Goal: Complete application form

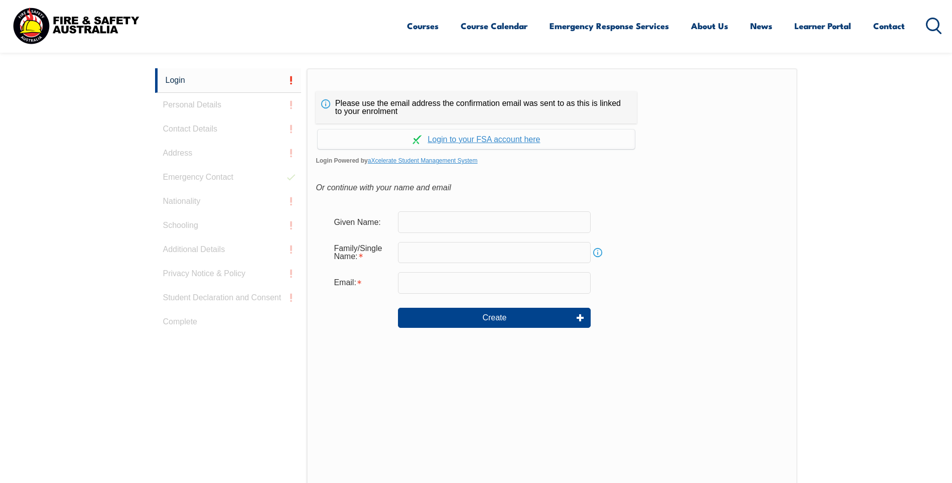
scroll to position [268, 0]
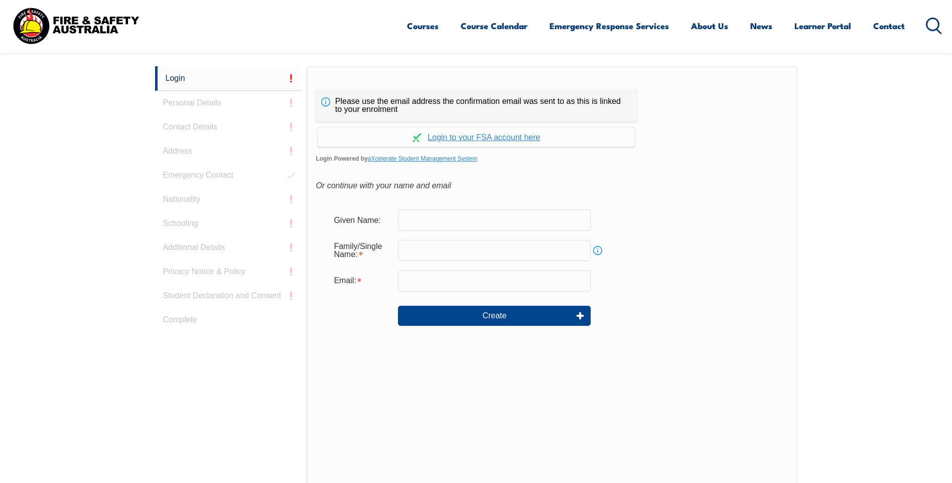
click at [463, 229] on input "text" at bounding box center [494, 219] width 193 height 21
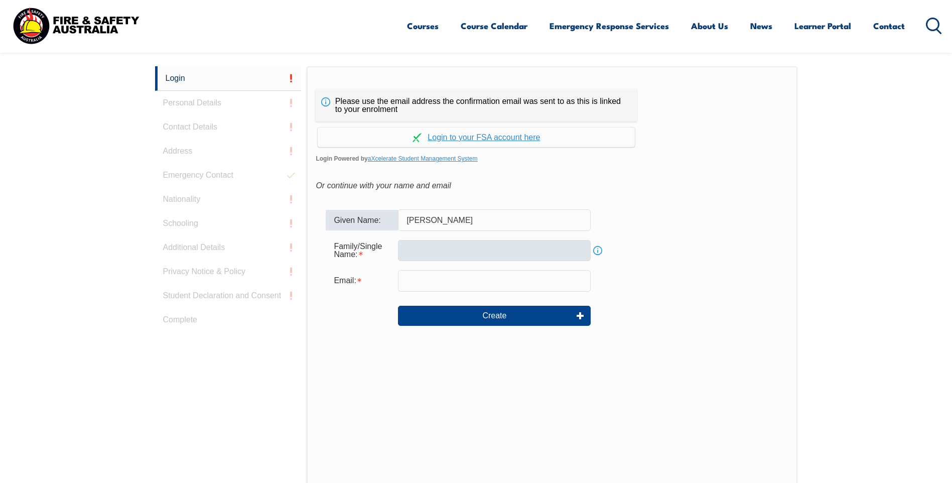
type input "[PERSON_NAME]"
click at [439, 255] on input "text" at bounding box center [494, 250] width 193 height 21
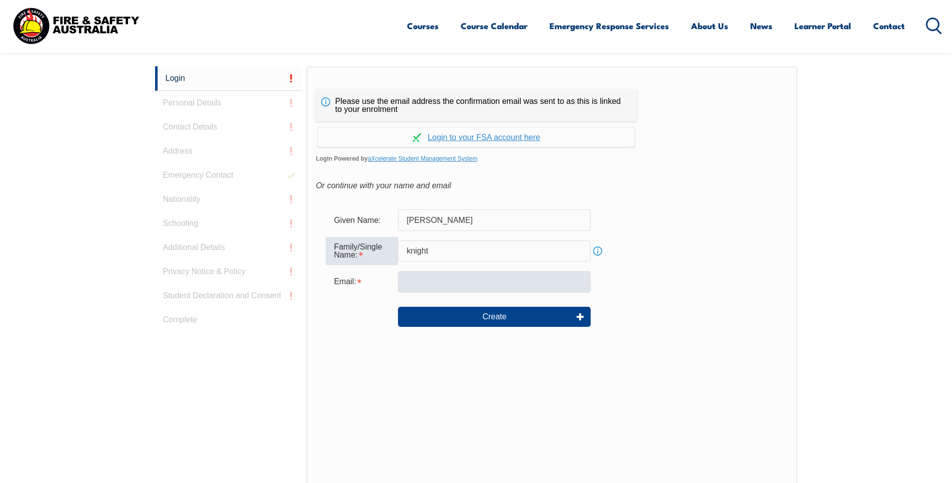
type input "knight"
click at [434, 282] on input "email" at bounding box center [494, 281] width 193 height 21
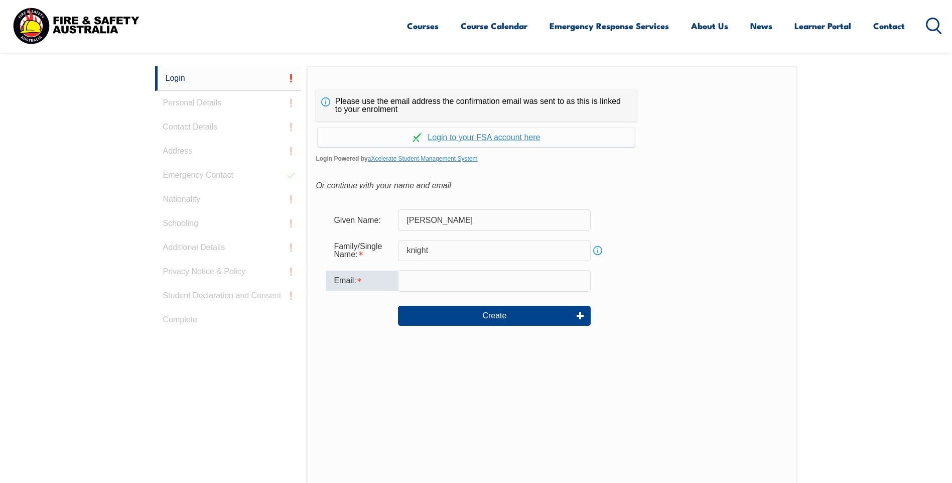
type input "[EMAIL_ADDRESS][DOMAIN_NAME]"
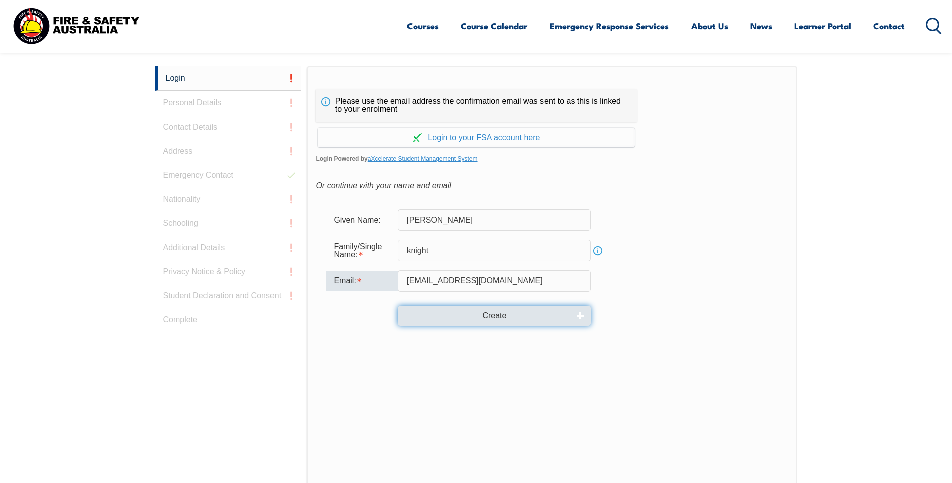
click at [511, 316] on button "Create" at bounding box center [494, 316] width 193 height 20
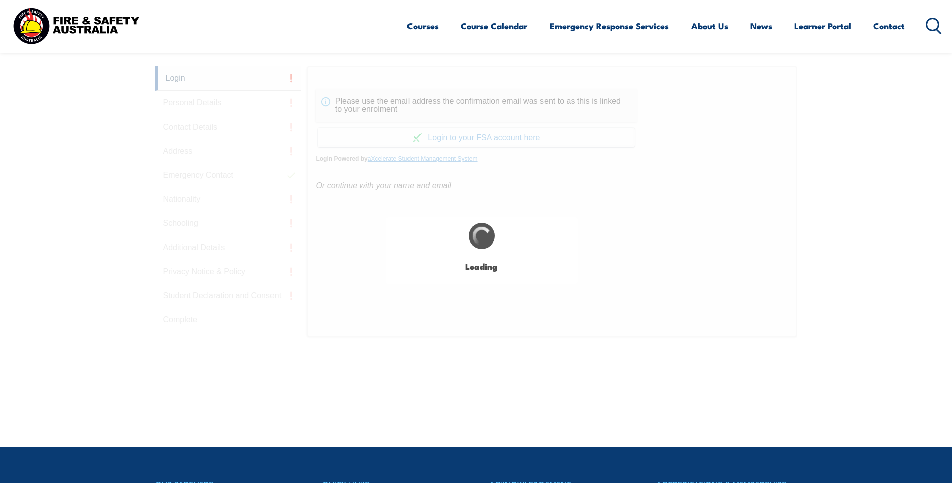
type input "[PERSON_NAME]"
type input "knight"
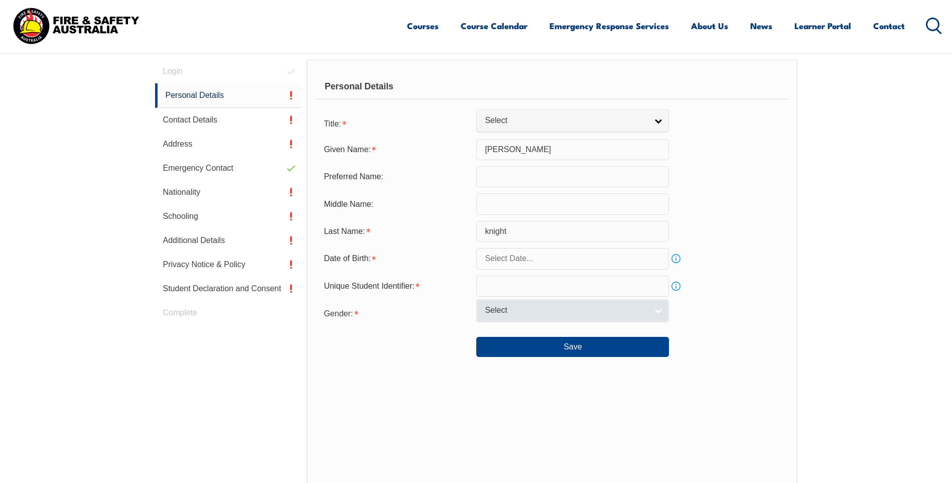
scroll to position [284, 0]
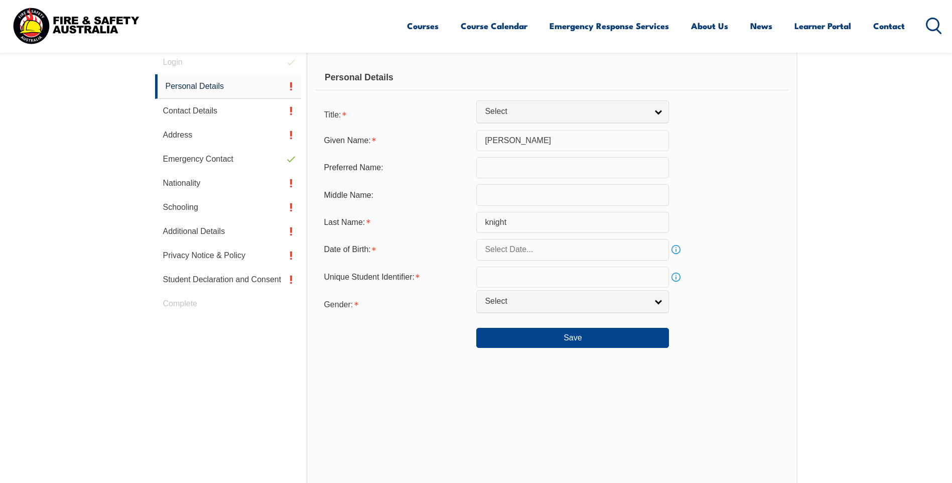
click at [528, 169] on input "text" at bounding box center [572, 167] width 193 height 21
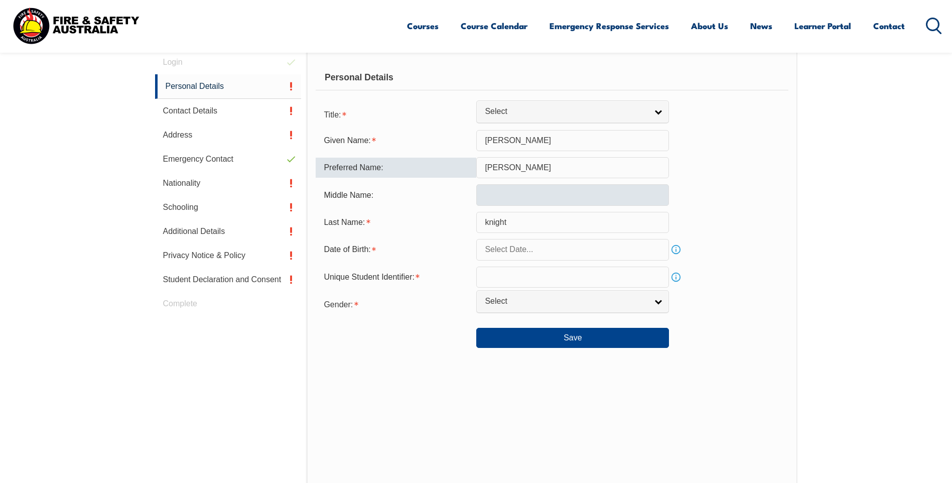
type input "[PERSON_NAME]"
drag, startPoint x: 487, startPoint y: 189, endPoint x: 653, endPoint y: 185, distance: 165.7
click at [488, 189] on input "text" at bounding box center [572, 194] width 193 height 21
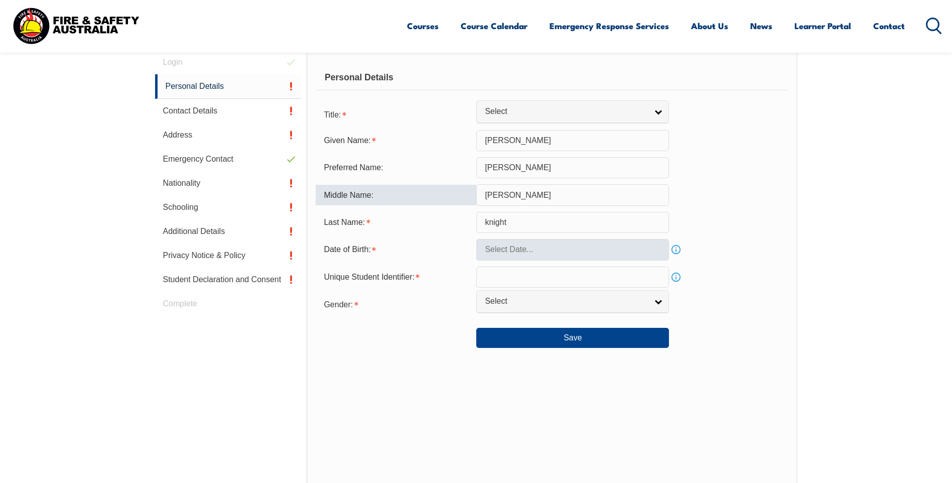
type input "[PERSON_NAME]"
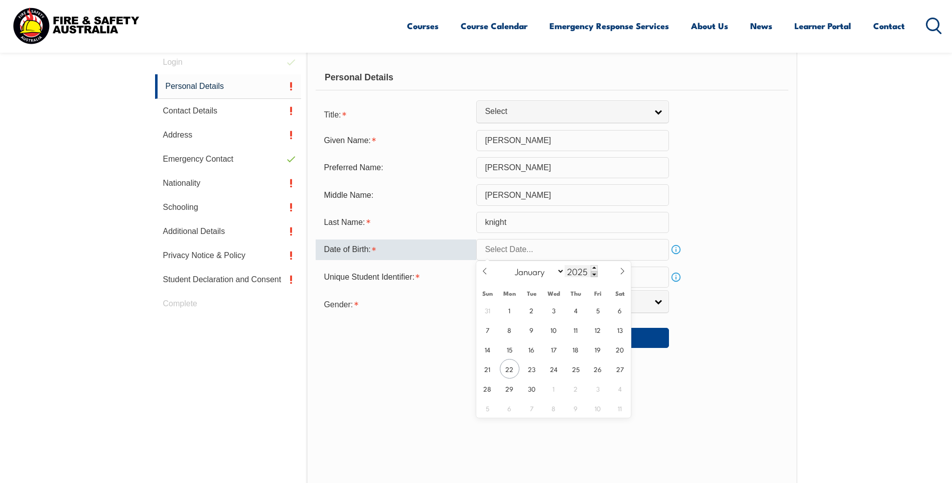
click at [594, 277] on span at bounding box center [594, 274] width 7 height 6
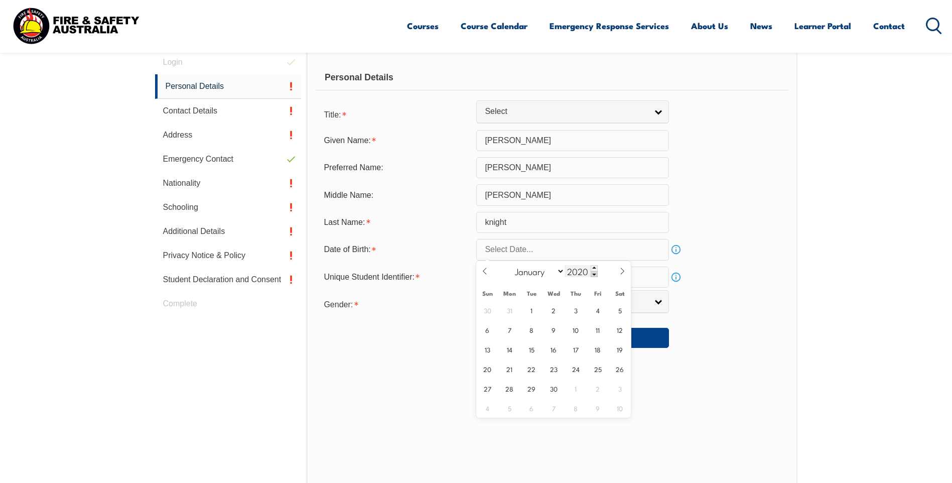
click at [594, 277] on span at bounding box center [594, 274] width 7 height 6
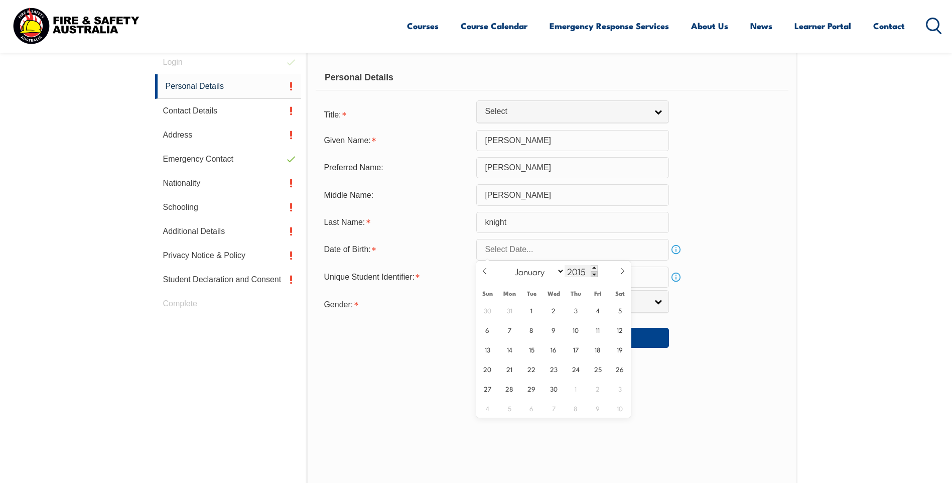
click at [594, 277] on span at bounding box center [594, 274] width 7 height 6
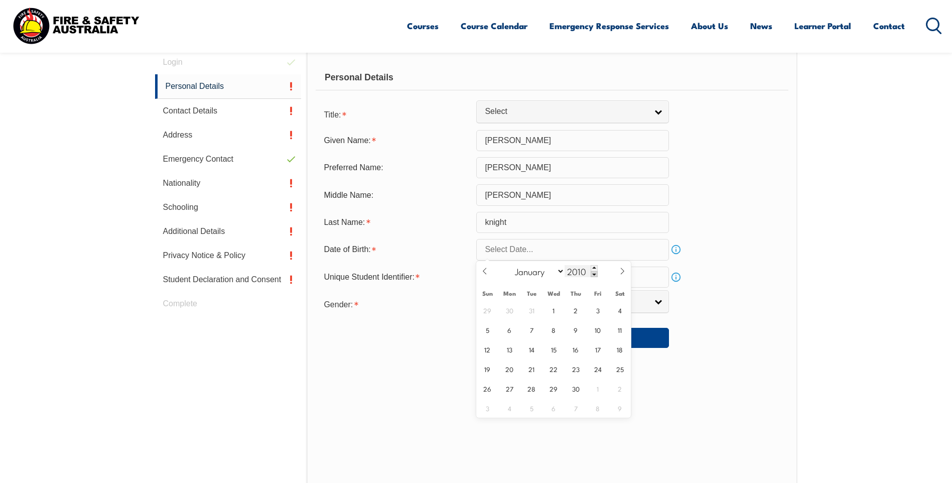
click at [594, 277] on span at bounding box center [594, 274] width 7 height 6
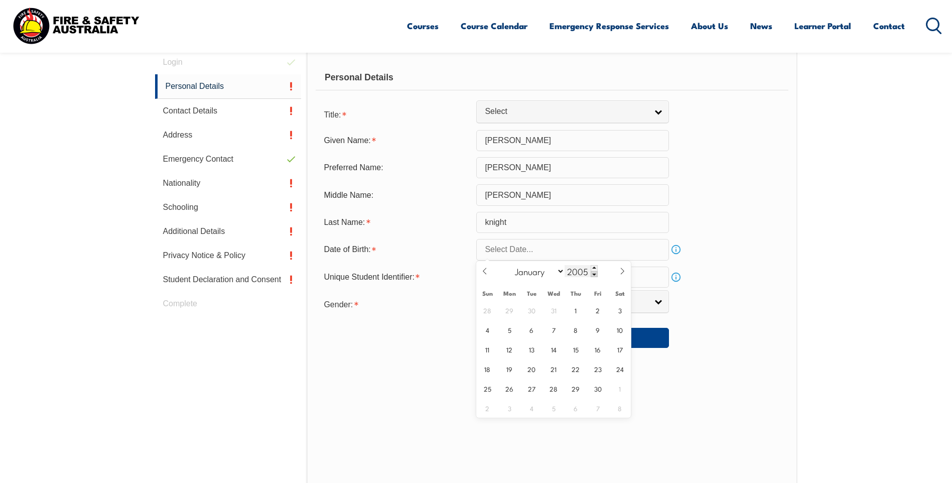
click at [594, 277] on span at bounding box center [594, 274] width 7 height 6
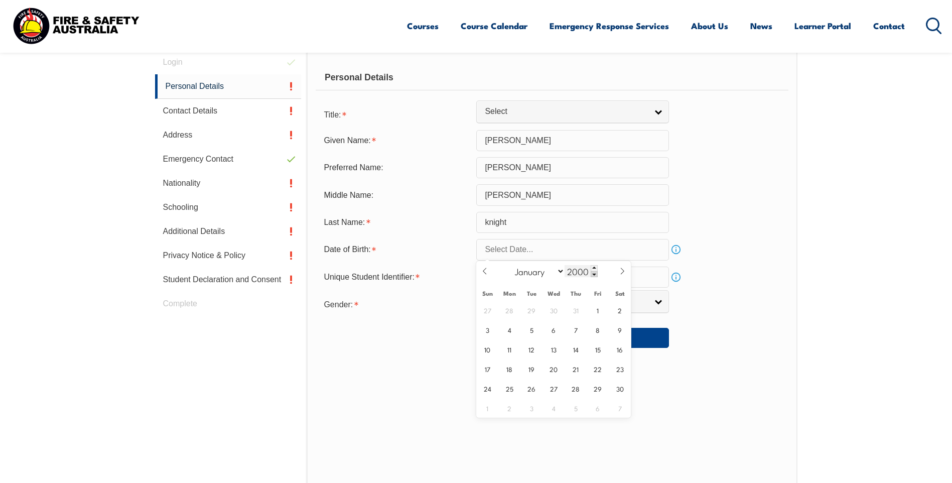
click at [594, 277] on span at bounding box center [594, 274] width 7 height 6
type input "1999"
click at [561, 272] on select "January February March April May June July August September October November De…" at bounding box center [537, 271] width 55 height 13
select select "10"
click at [511, 265] on select "January February March April May June July August September October November De…" at bounding box center [537, 271] width 55 height 13
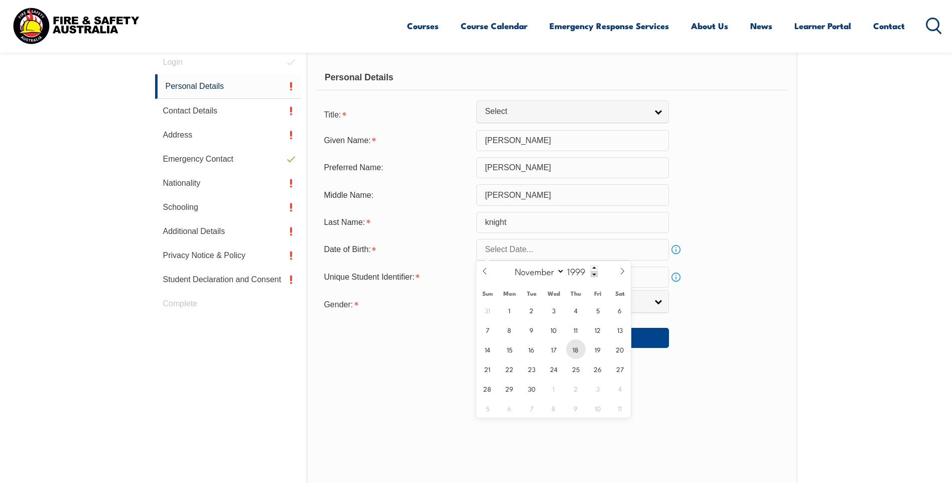
click at [578, 355] on span "18" at bounding box center [576, 349] width 20 height 20
type input "[DATE]"
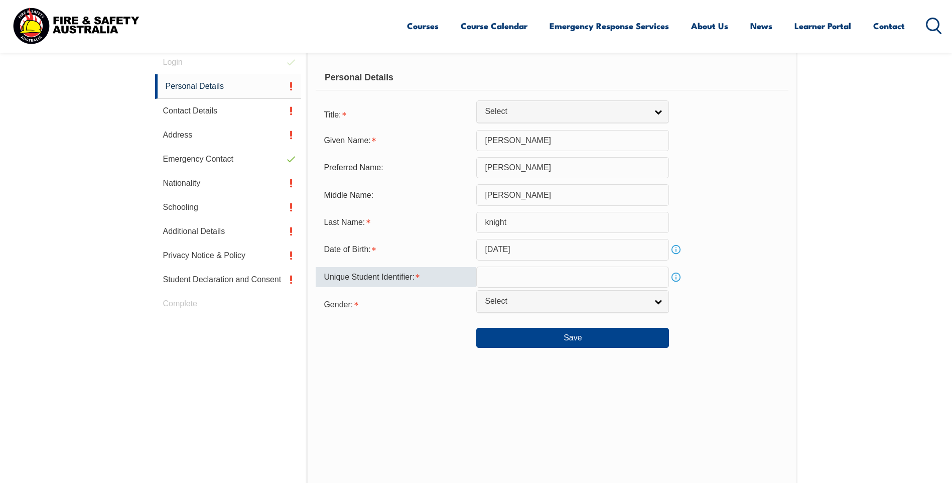
click at [506, 281] on input "text" at bounding box center [572, 277] width 193 height 21
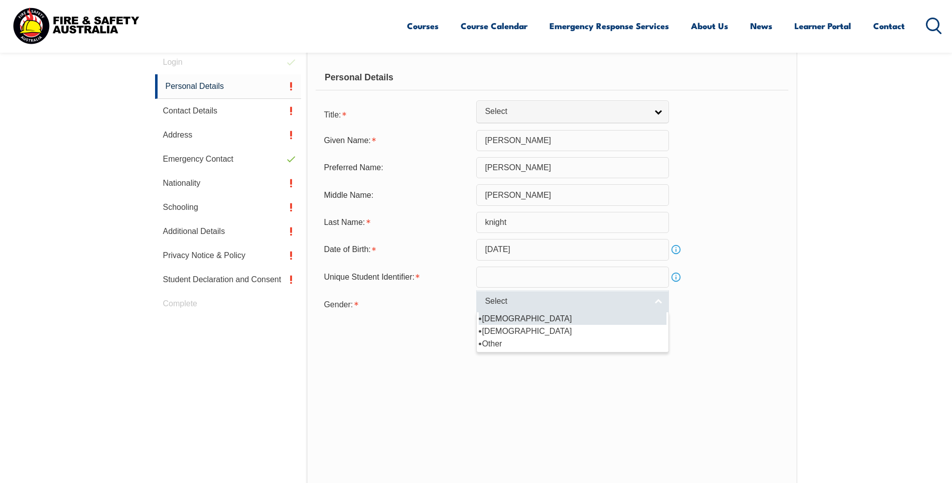
click at [662, 302] on link "Select" at bounding box center [572, 301] width 193 height 23
click at [553, 323] on li "[DEMOGRAPHIC_DATA]" at bounding box center [573, 318] width 188 height 13
select select "M"
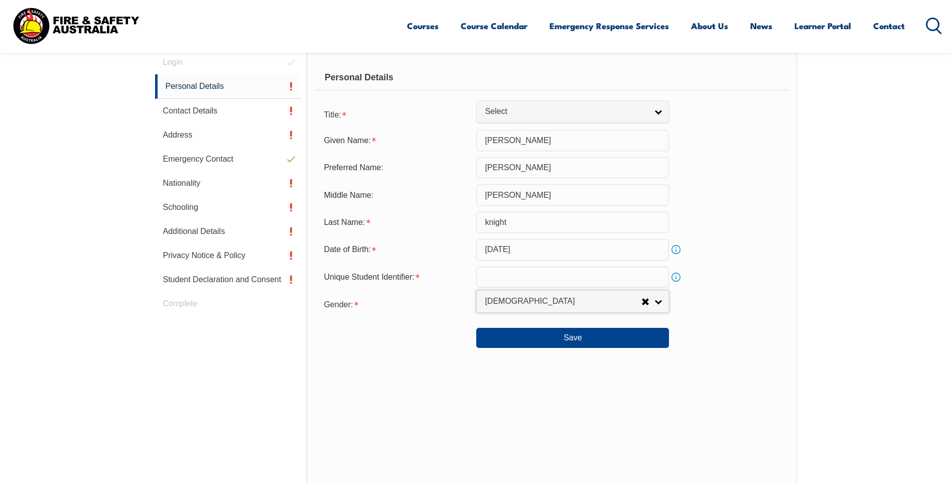
click at [554, 285] on input "text" at bounding box center [572, 277] width 193 height 21
paste input "8BWJVTYNMU"
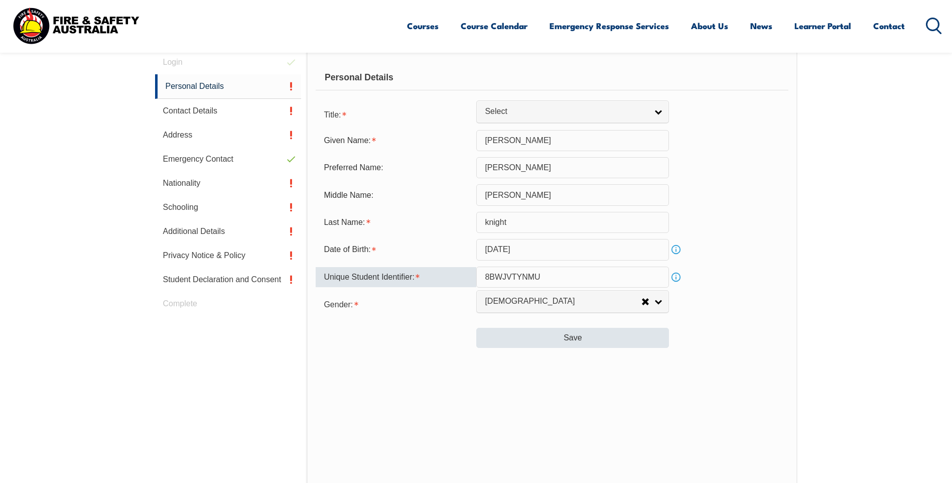
type input "8BWJVTYNMU"
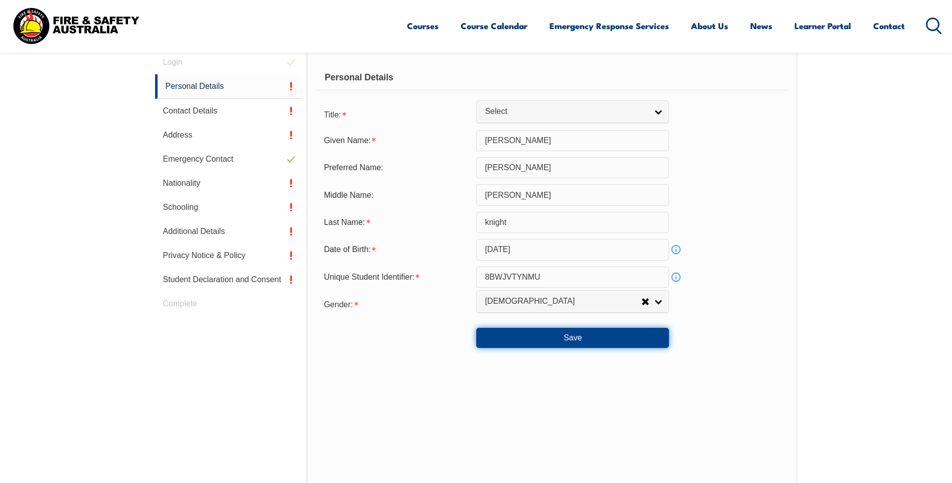
click at [537, 340] on button "Save" at bounding box center [572, 338] width 193 height 20
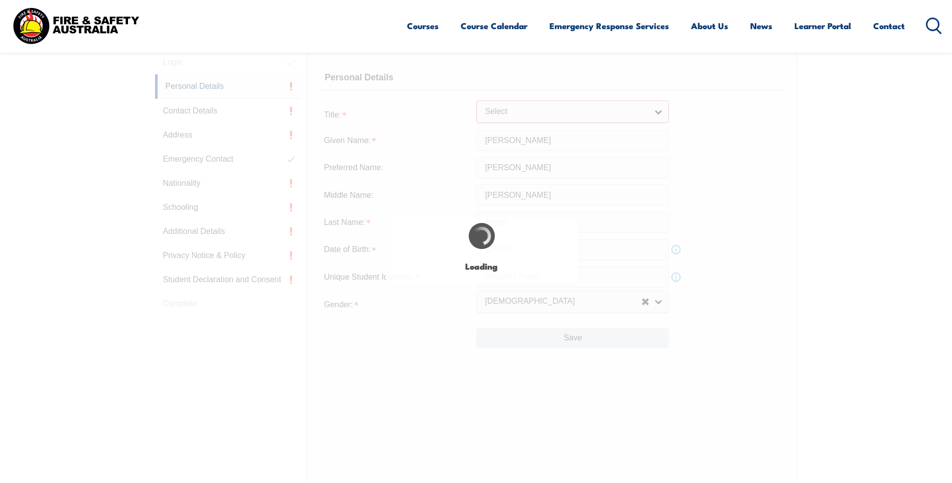
scroll to position [333, 0]
type input "[PERSON_NAME]"
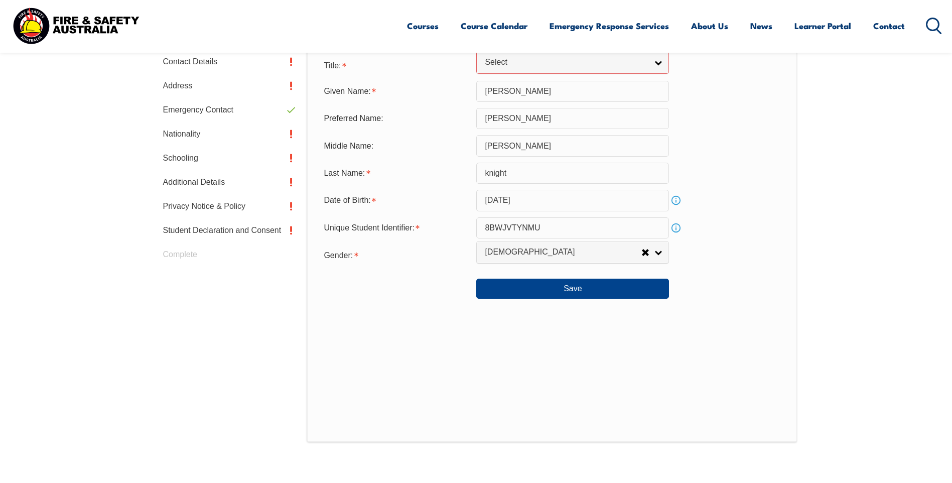
scroll to position [232, 0]
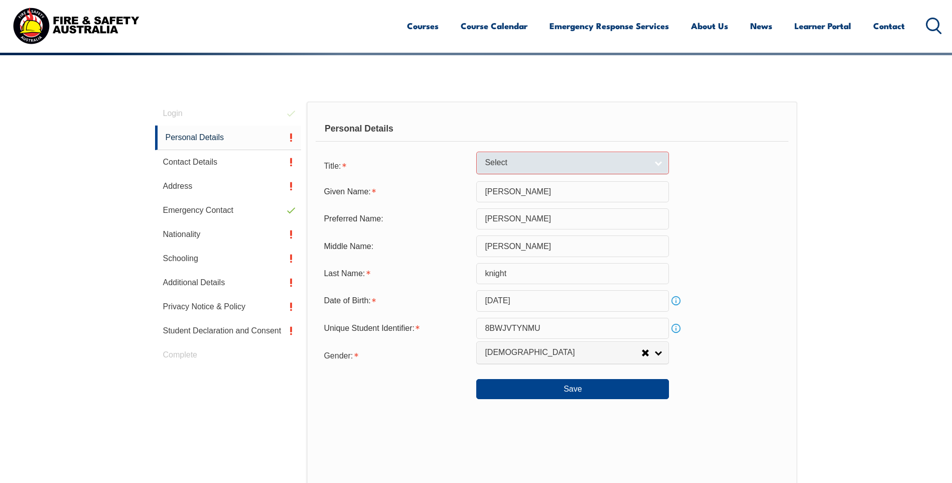
click at [648, 157] on link "Select" at bounding box center [572, 163] width 193 height 23
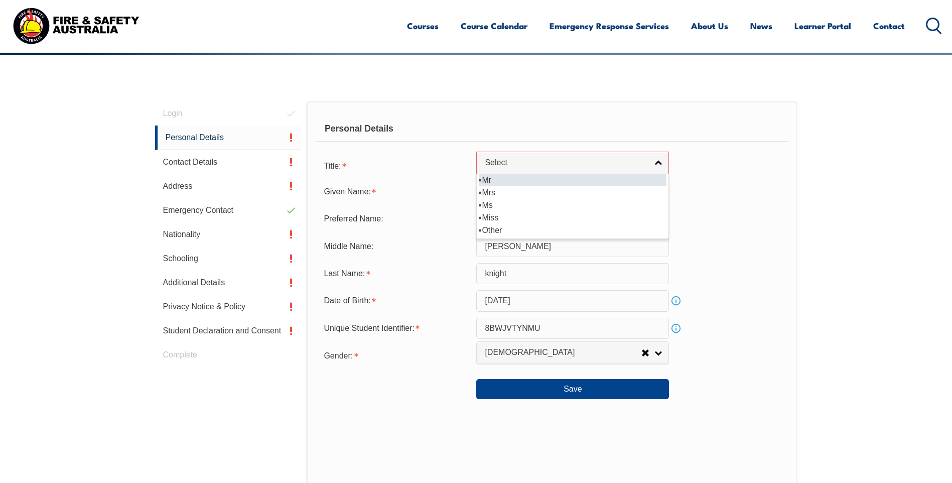
click at [492, 181] on li "Mr" at bounding box center [573, 180] width 188 height 13
select select "Mr"
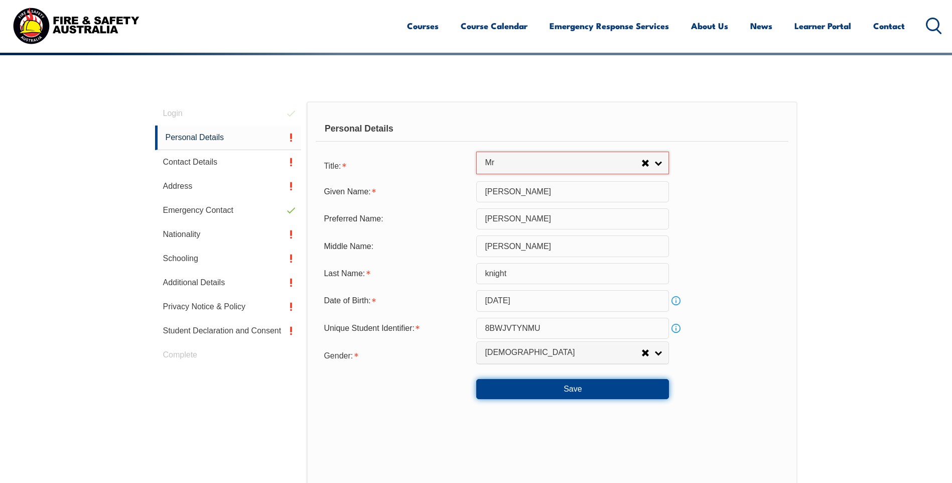
click at [563, 386] on button "Save" at bounding box center [572, 389] width 193 height 20
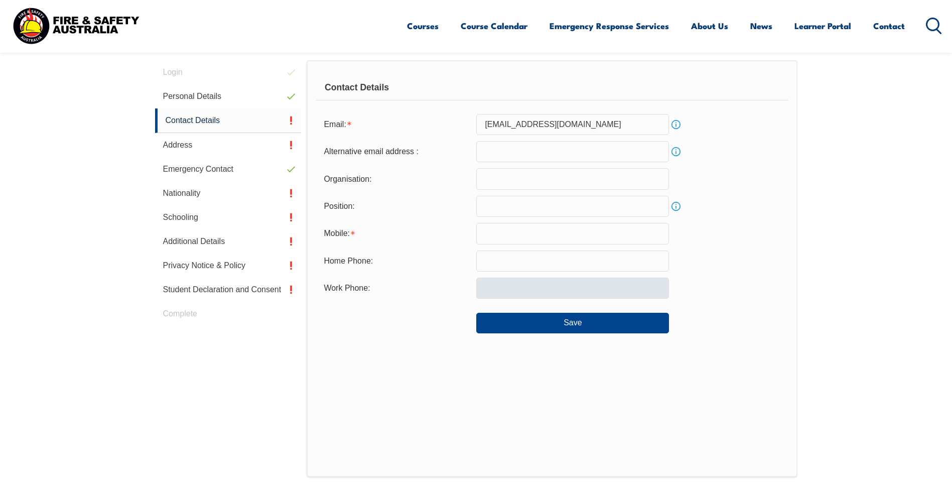
scroll to position [284, 0]
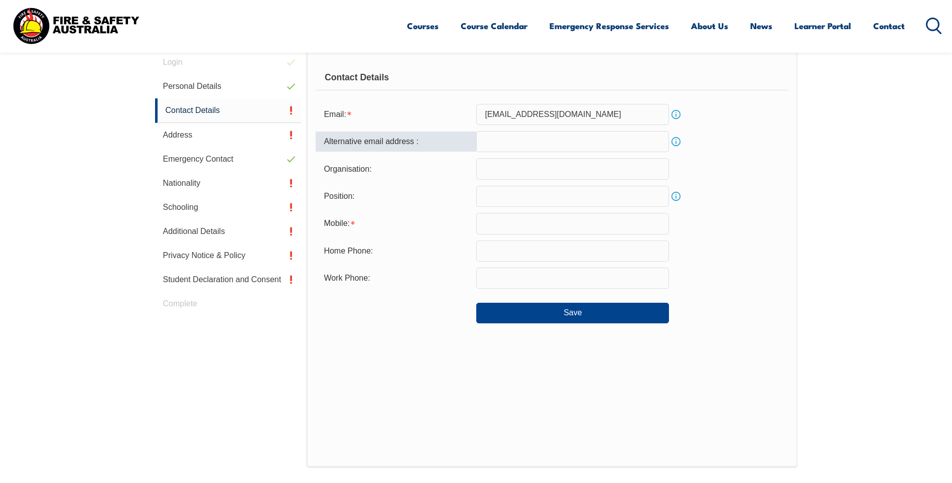
click at [507, 141] on input "email" at bounding box center [572, 141] width 193 height 21
type input "[PERSON_NAME][EMAIL_ADDRESS][PERSON_NAME][DOMAIN_NAME]"
click at [518, 167] on input "text" at bounding box center [572, 168] width 193 height 21
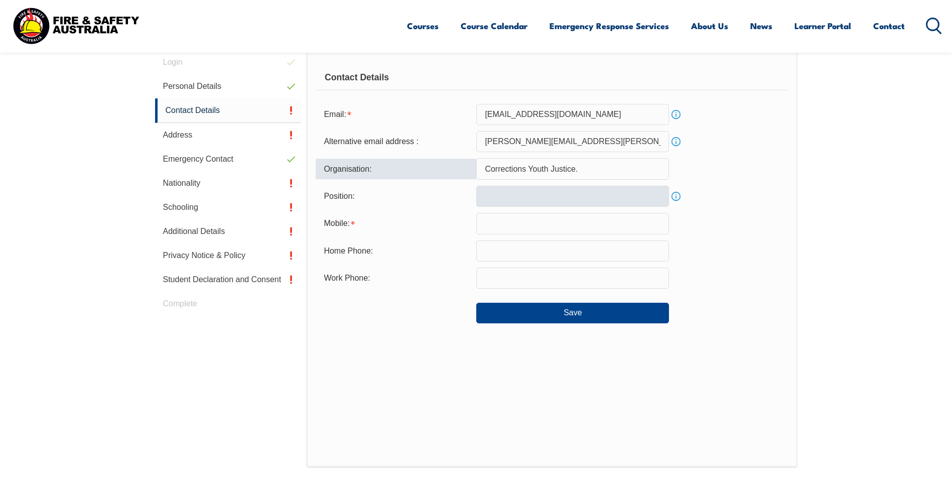
type input "Corrections Youth Justice."
click at [513, 202] on input "text" at bounding box center [572, 196] width 193 height 21
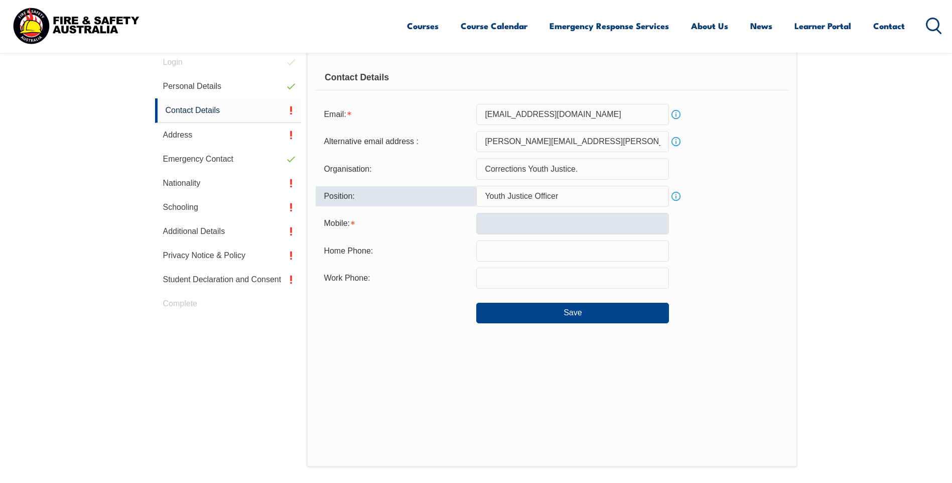
type input "Youth Justice Officer"
click at [509, 222] on input "text" at bounding box center [572, 223] width 193 height 21
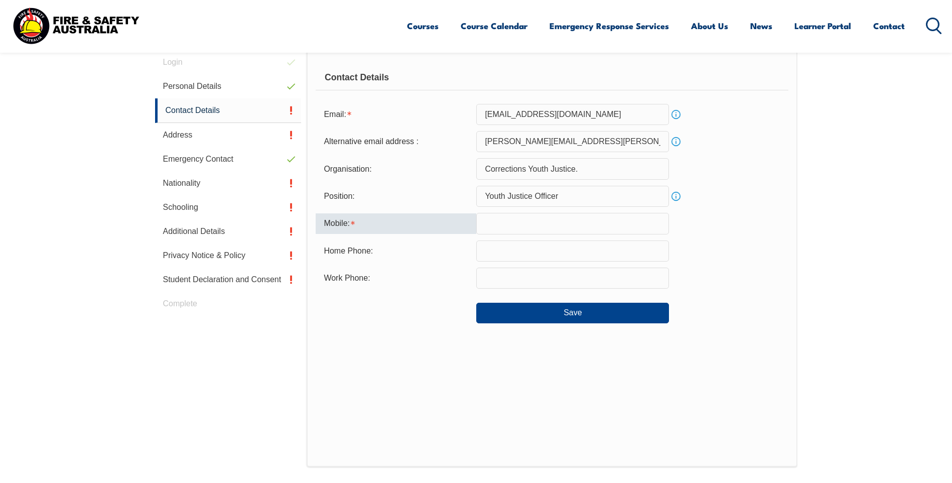
click at [494, 231] on input "text" at bounding box center [572, 223] width 193 height 21
paste input "0417 773 5"
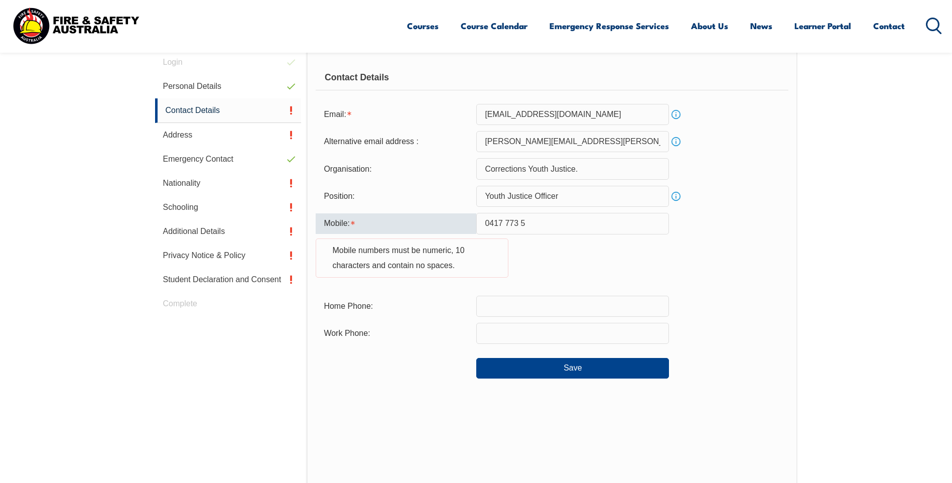
click at [484, 222] on input "0417 773 5" at bounding box center [572, 223] width 193 height 21
click at [529, 224] on input "0417 773 5" at bounding box center [572, 223] width 193 height 21
click at [544, 224] on input "0417 773 5" at bounding box center [572, 223] width 193 height 21
type input "0417 773 5"
click at [413, 245] on div "Mobile numbers must be numeric, 10 characters and contain no spaces." at bounding box center [412, 257] width 193 height 39
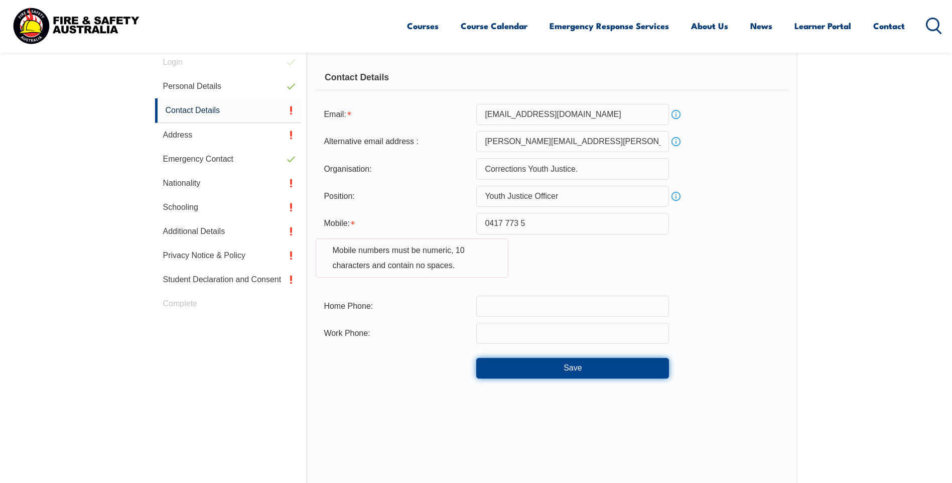
click at [559, 376] on button "Save" at bounding box center [572, 368] width 193 height 20
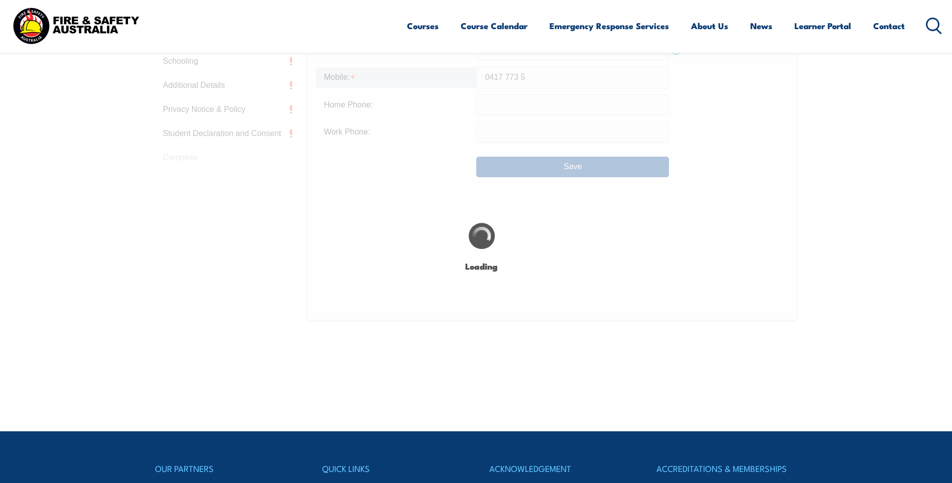
type input "Corrections Youth Justice."
type input "Youth Justice Officer"
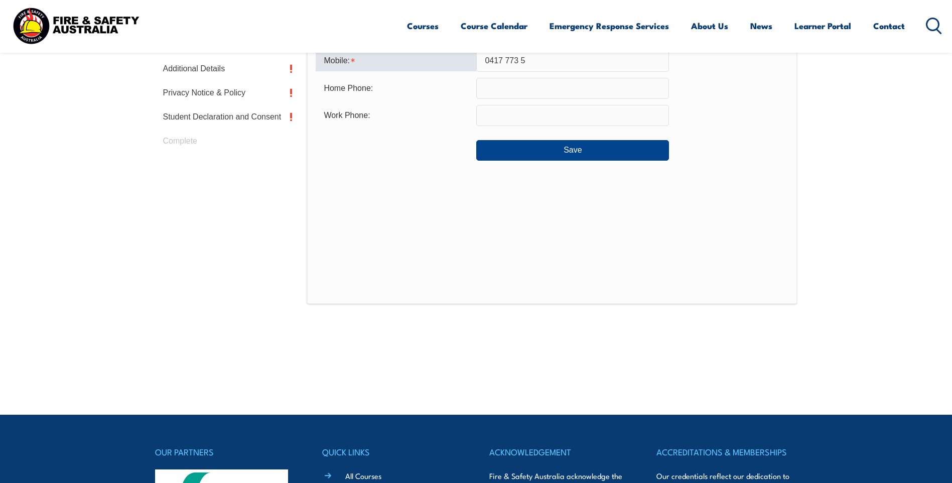
scroll to position [245, 0]
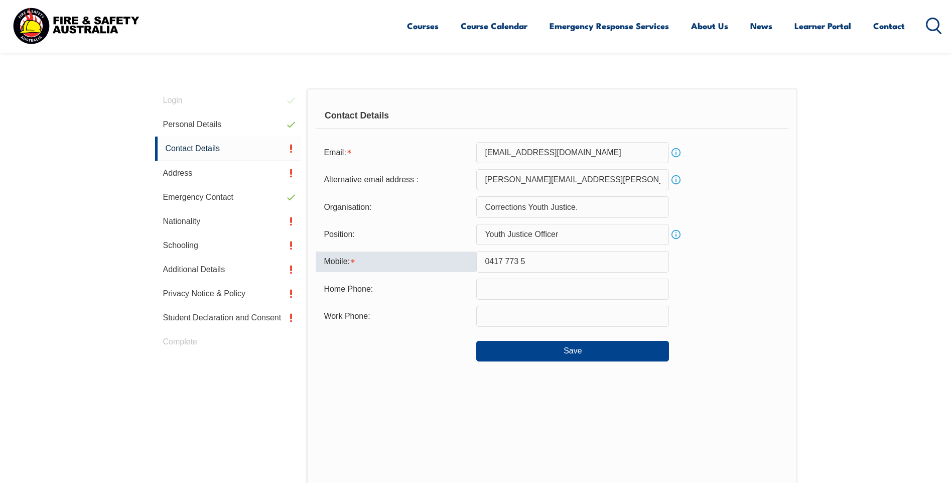
click at [545, 268] on input "0417 773 5" at bounding box center [572, 261] width 193 height 21
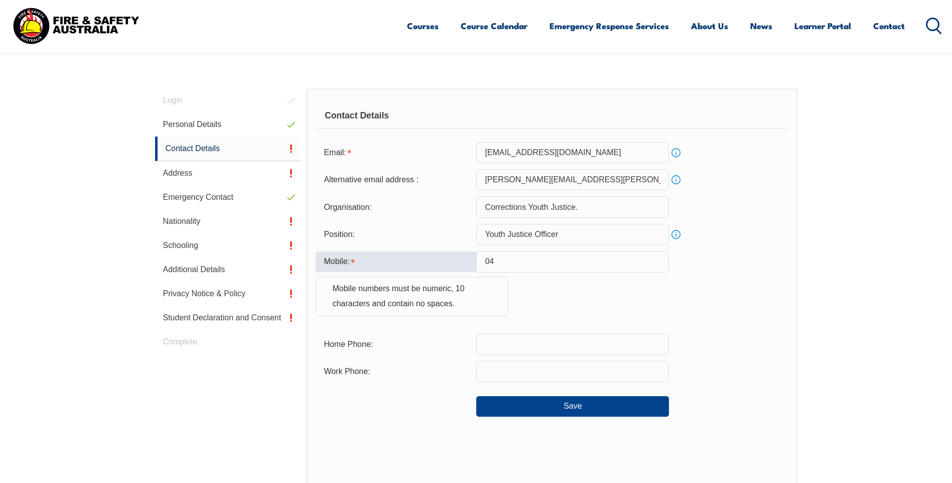
type input "0"
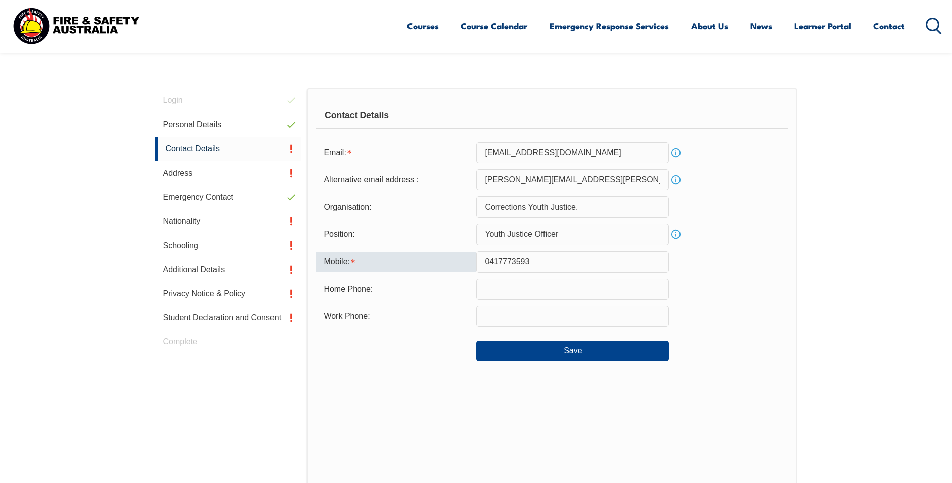
type input "0417773593"
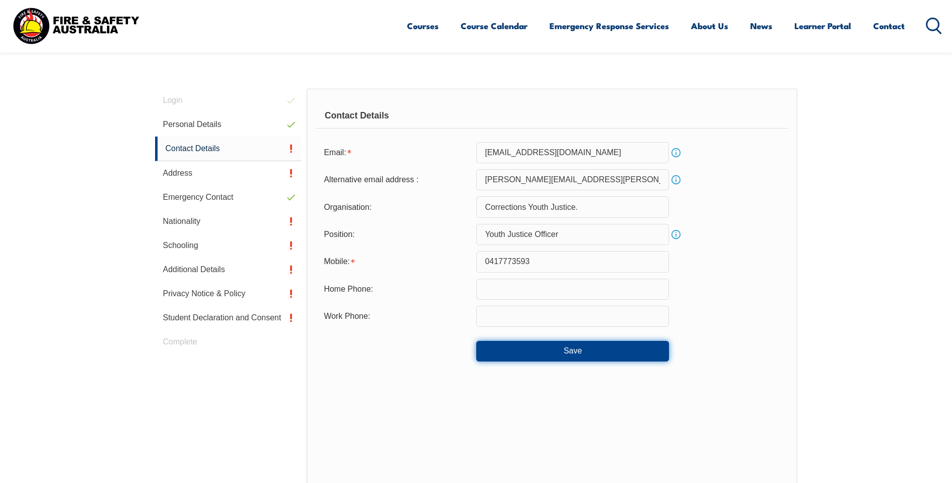
click at [617, 343] on button "Save" at bounding box center [572, 351] width 193 height 20
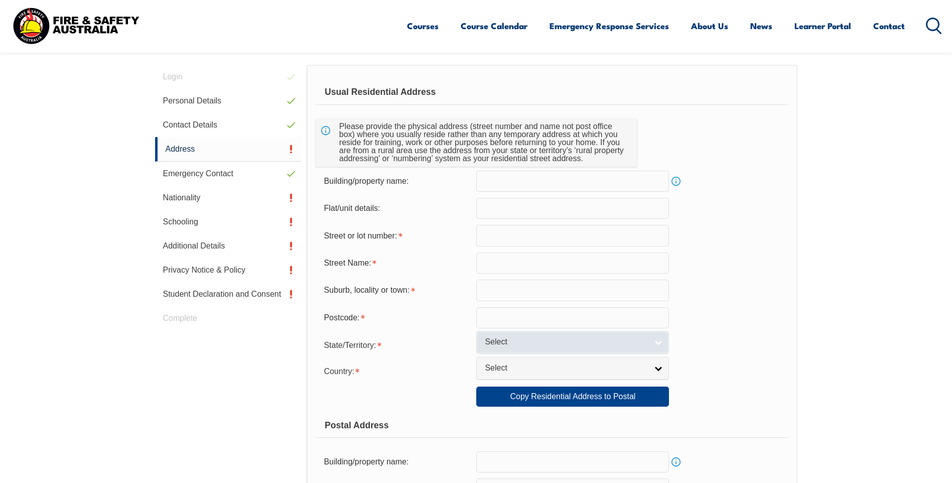
scroll to position [284, 0]
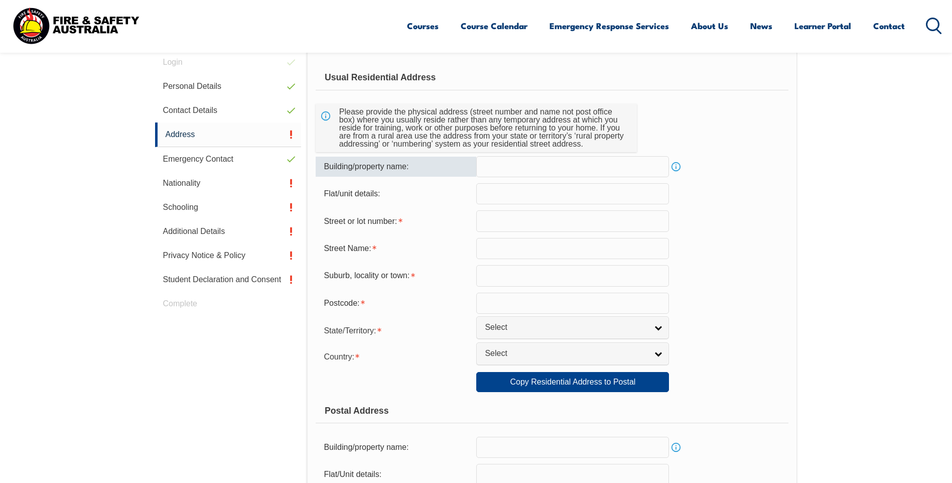
click at [536, 161] on input "text" at bounding box center [572, 166] width 193 height 21
type input "H"
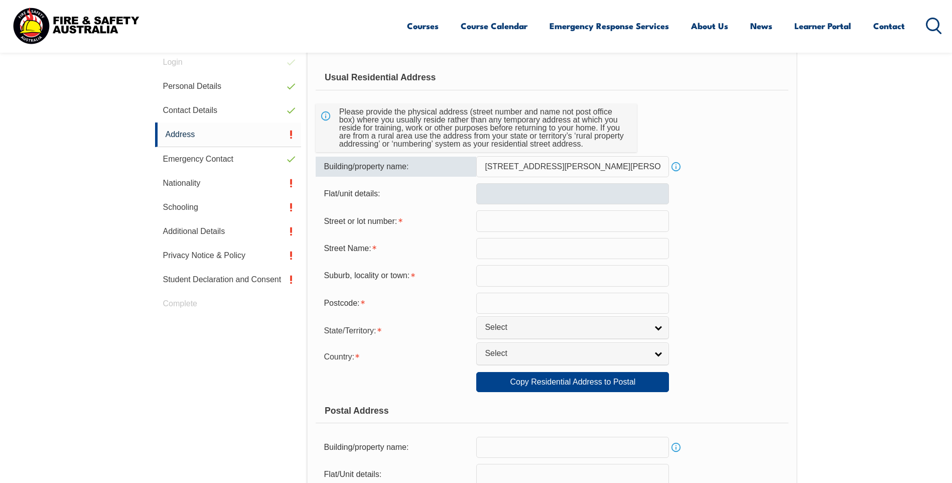
type input "[STREET_ADDRESS][PERSON_NAME][PERSON_NAME]"
click at [510, 191] on input "text" at bounding box center [572, 193] width 193 height 21
drag, startPoint x: 582, startPoint y: 168, endPoint x: 424, endPoint y: 168, distance: 158.6
click at [424, 168] on div "Building/property name: [STREET_ADDRESS][PERSON_NAME] [PERSON_NAME] Info" at bounding box center [552, 166] width 472 height 21
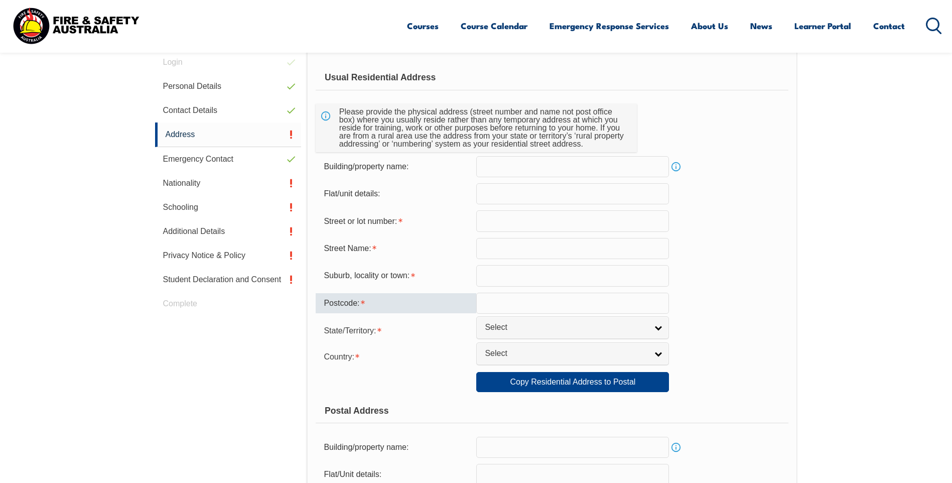
click at [495, 302] on input "text" at bounding box center [572, 303] width 193 height 21
type input "0830"
click at [483, 281] on input "text" at bounding box center [572, 275] width 193 height 21
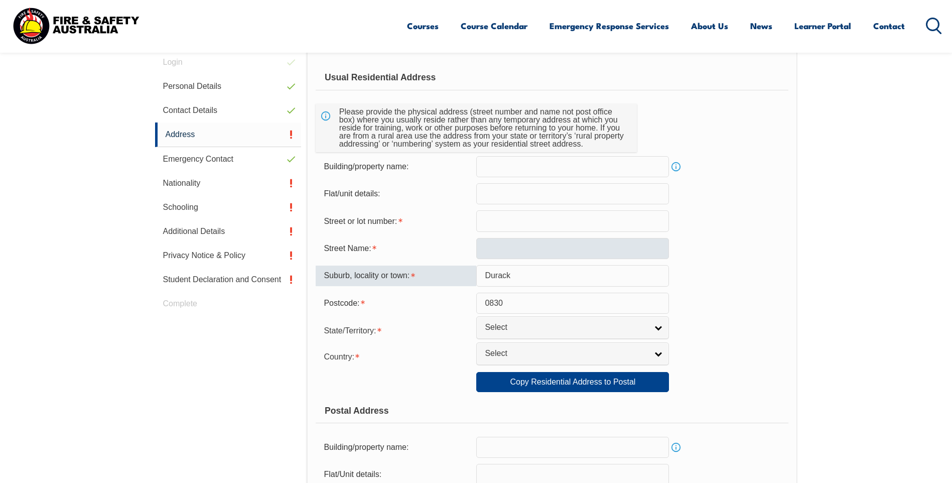
type input "Durack"
click at [518, 247] on input "text" at bounding box center [572, 248] width 193 height 21
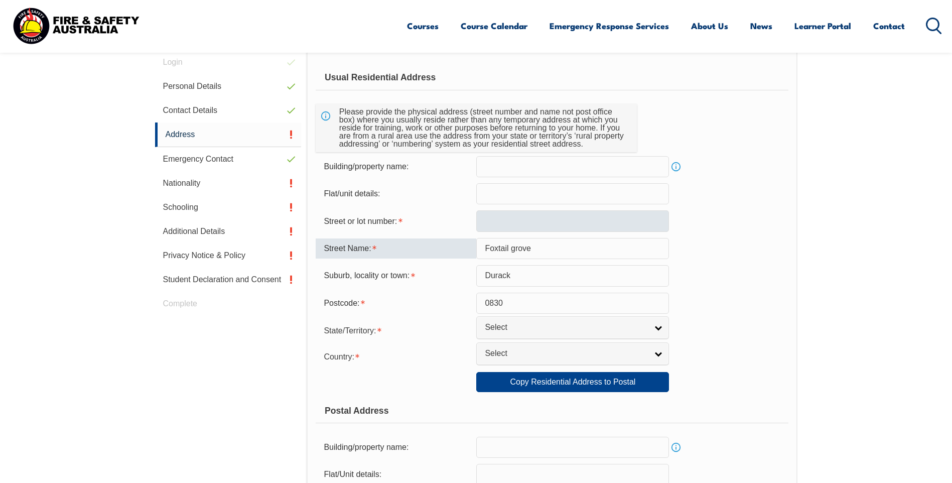
type input "Foxtail grove"
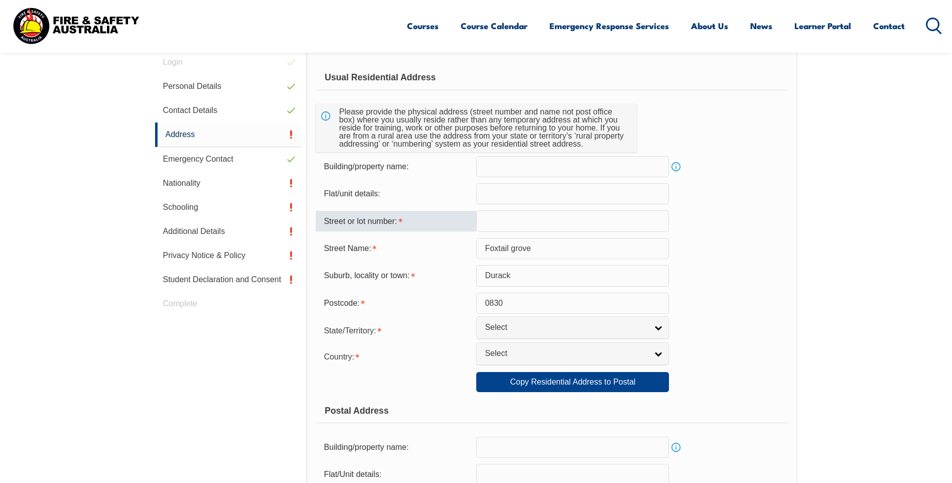
click at [559, 224] on input "text" at bounding box center [572, 220] width 193 height 21
type input "04"
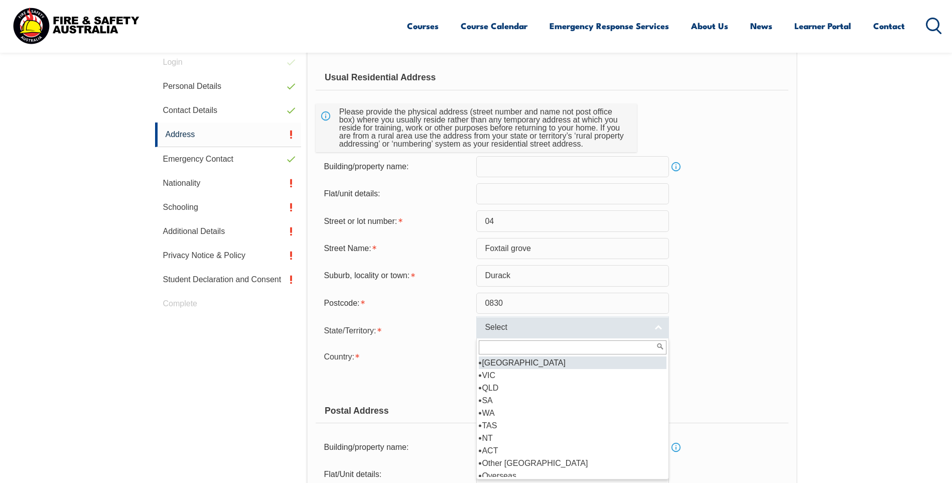
click at [644, 329] on span "Select" at bounding box center [566, 327] width 163 height 11
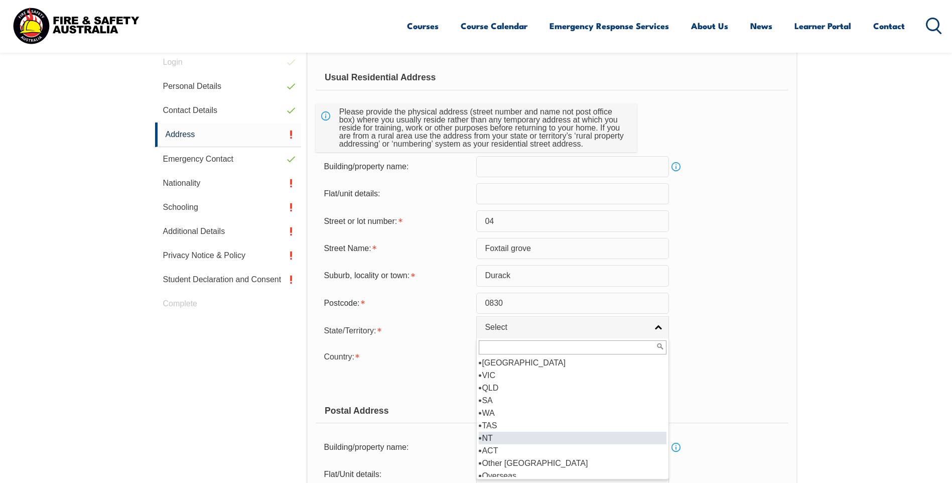
click at [508, 436] on li "NT" at bounding box center [573, 438] width 188 height 13
select select "NT"
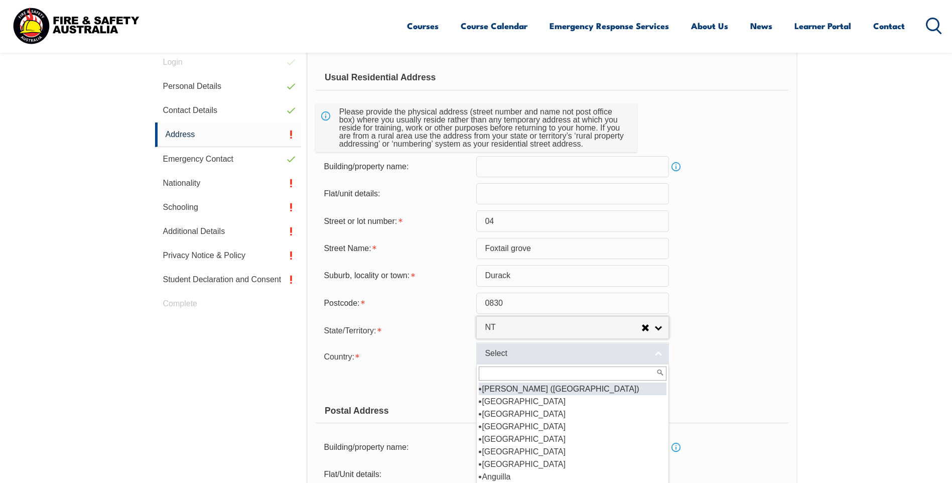
click at [510, 358] on span "Select" at bounding box center [566, 353] width 163 height 11
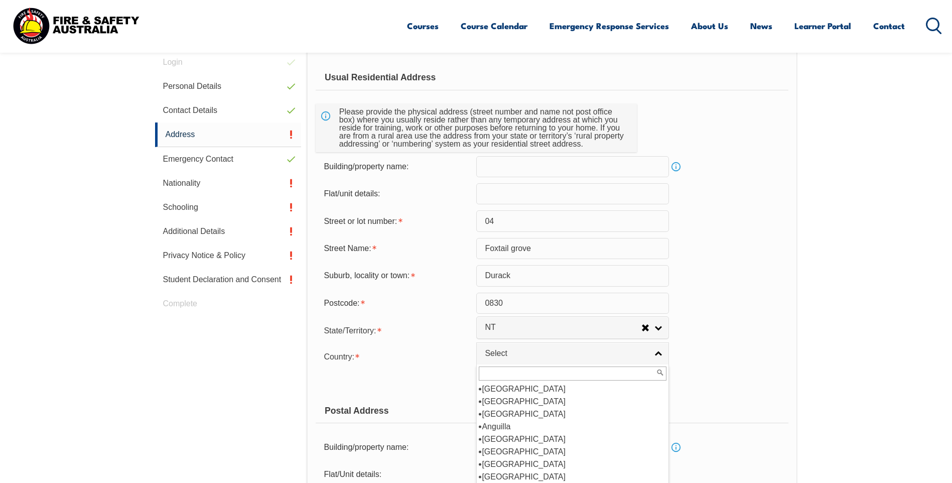
scroll to position [100, 0]
click at [535, 472] on li "[GEOGRAPHIC_DATA]" at bounding box center [573, 476] width 188 height 13
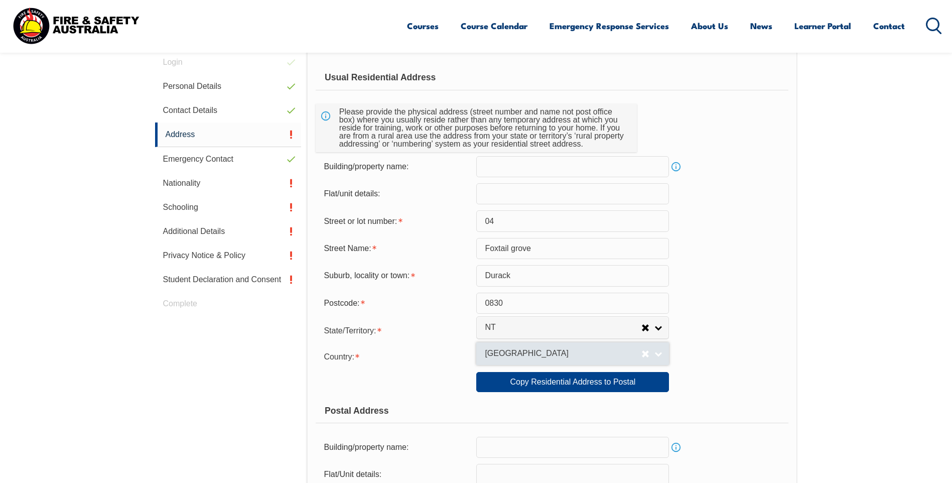
click at [653, 355] on link "[GEOGRAPHIC_DATA]" at bounding box center [572, 353] width 193 height 23
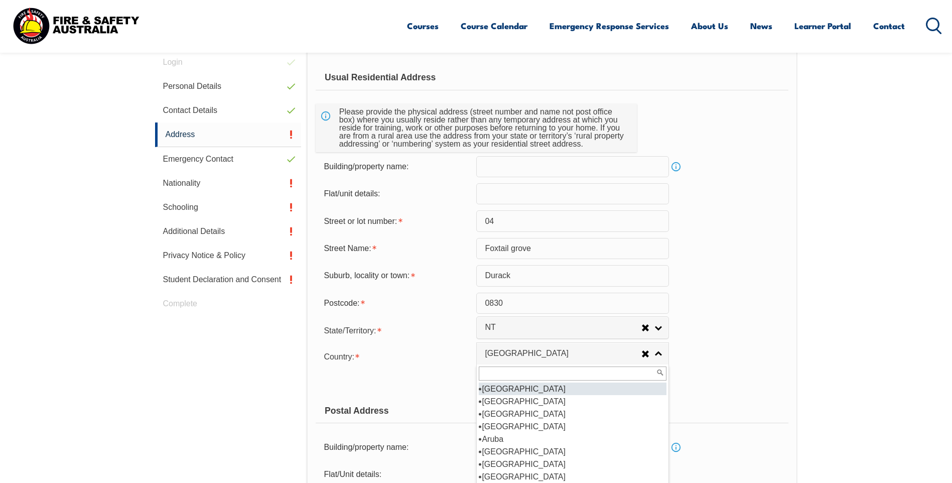
scroll to position [151, 0]
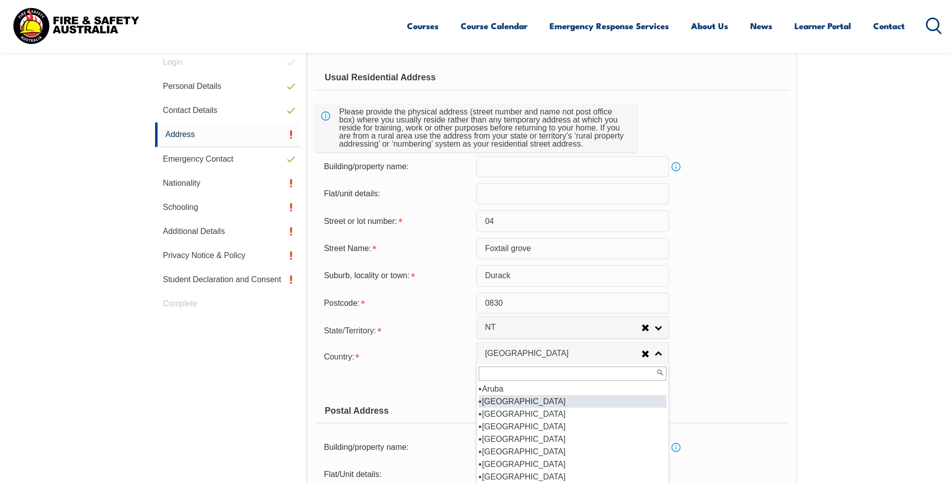
click at [520, 398] on li "[GEOGRAPHIC_DATA]" at bounding box center [573, 401] width 188 height 13
select select "1101"
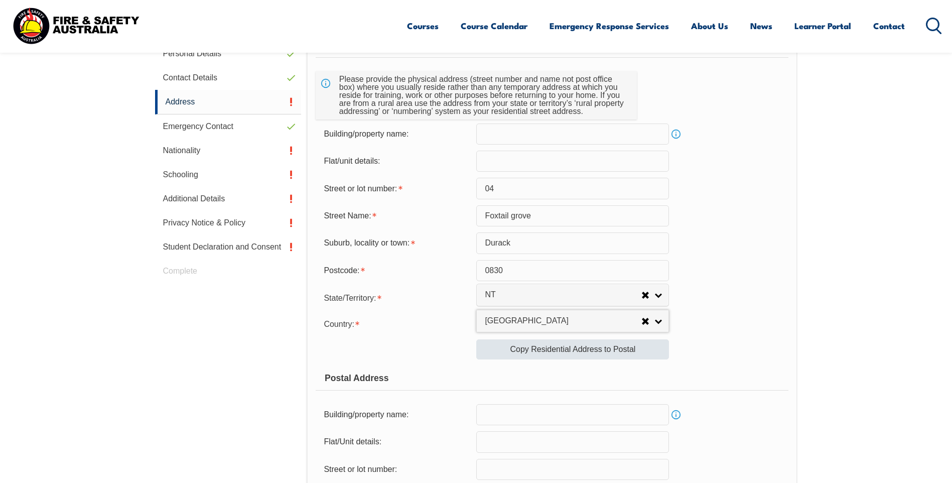
scroll to position [334, 0]
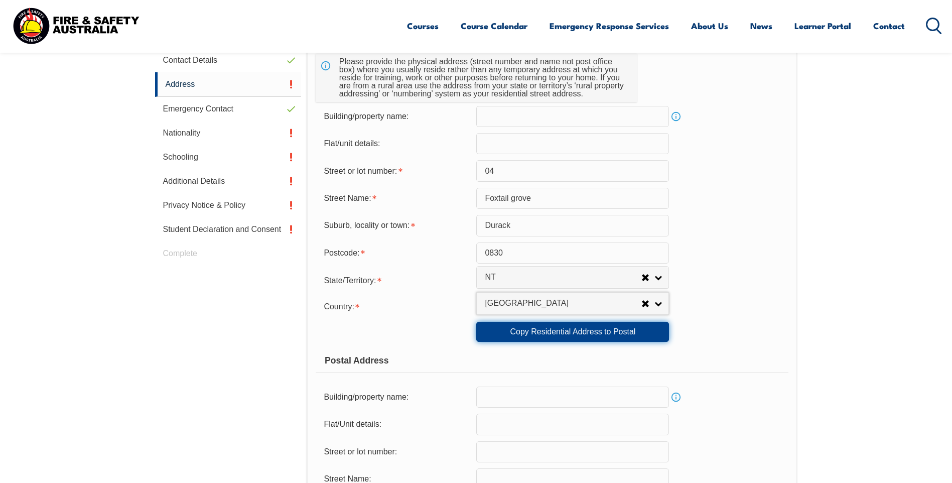
click at [571, 337] on link "Copy Residential Address to Postal" at bounding box center [572, 332] width 193 height 20
type input "04"
type input "Foxtail grove"
type input "Durack"
select select "NT"
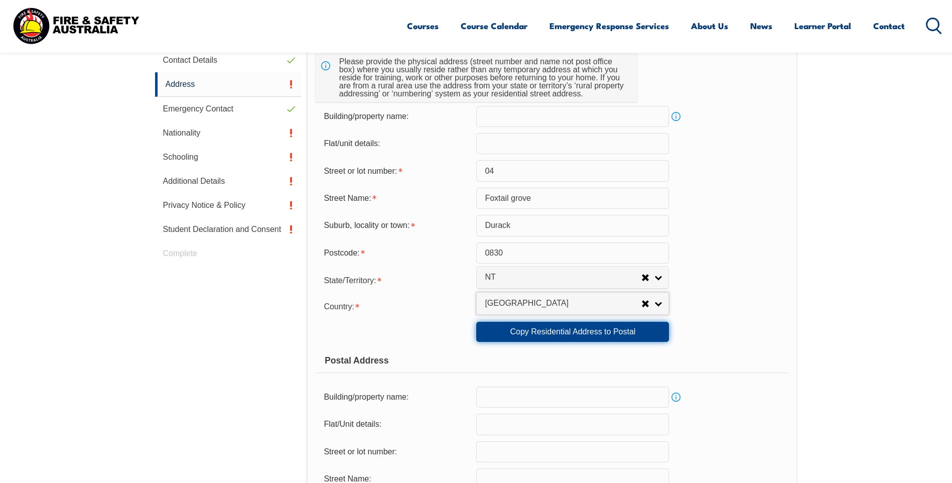
type input "0830"
select select "1101"
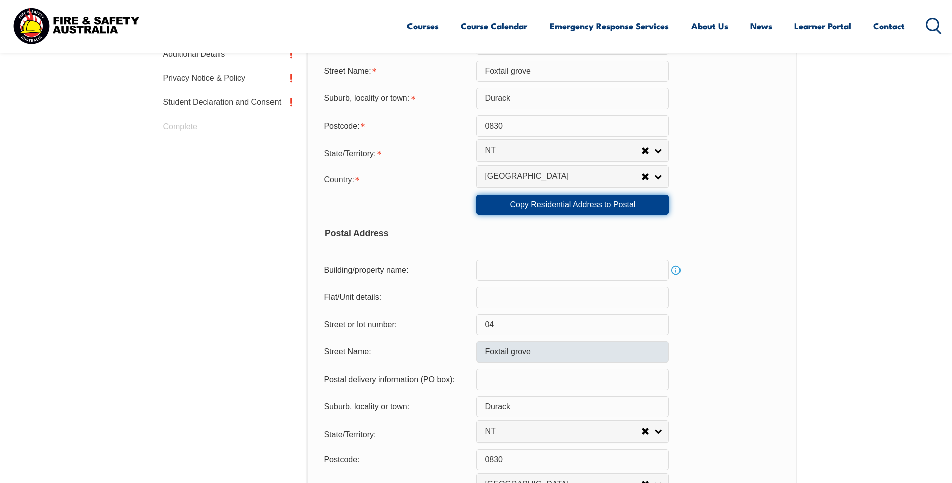
scroll to position [535, 0]
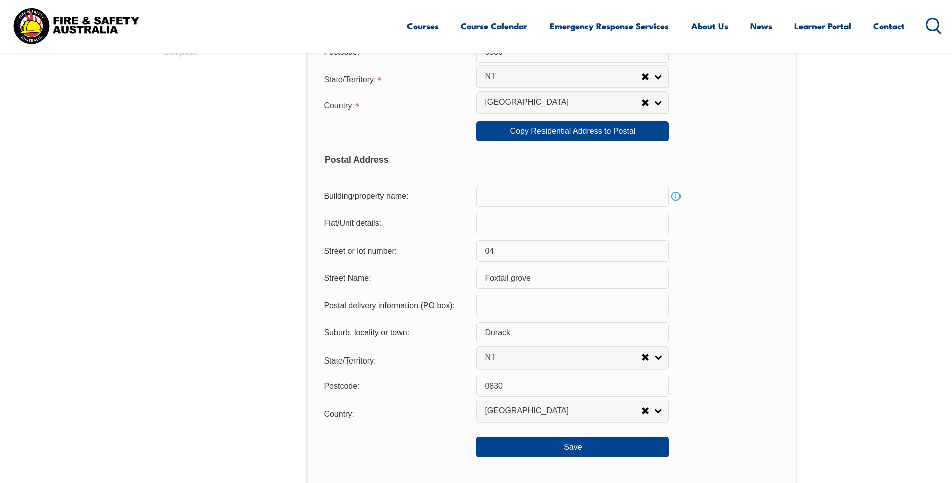
click at [495, 301] on input "text" at bounding box center [572, 305] width 193 height 21
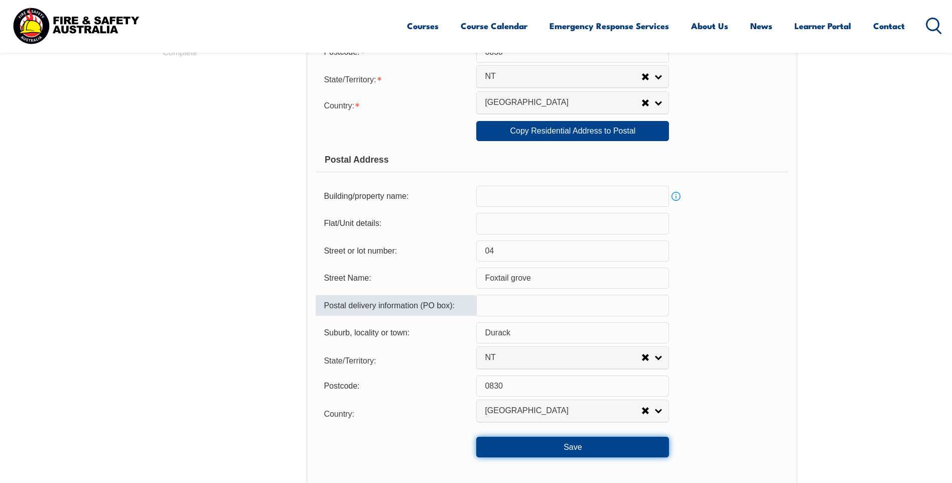
click at [530, 451] on button "Save" at bounding box center [572, 447] width 193 height 20
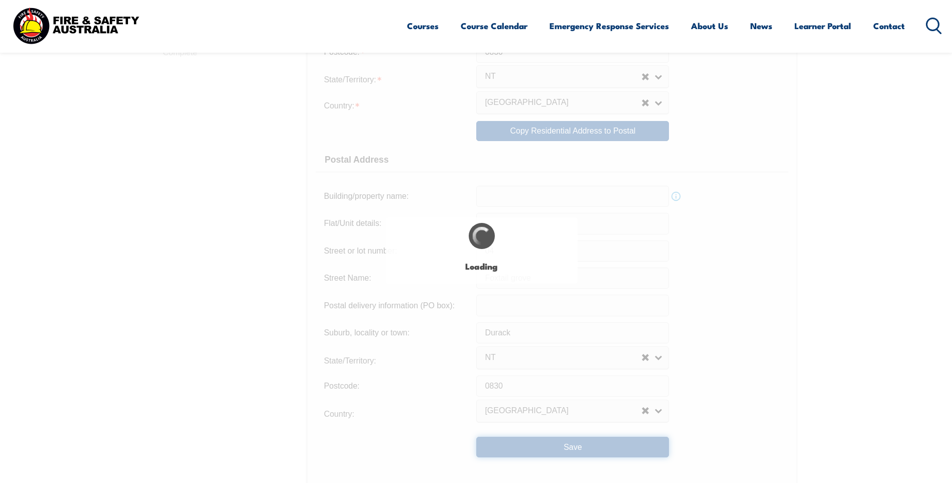
type input "Foxtail grove"
type input "Durack"
type input "Foxtail grove"
type input "Durack"
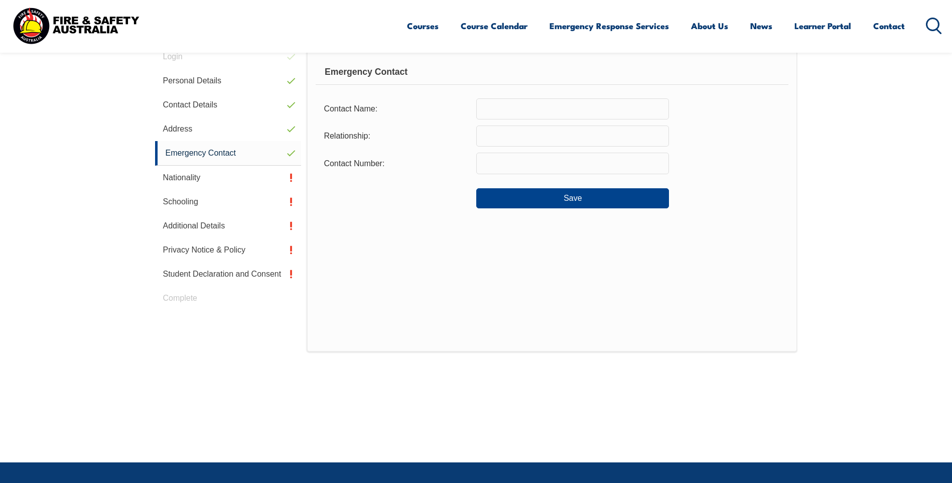
scroll to position [284, 0]
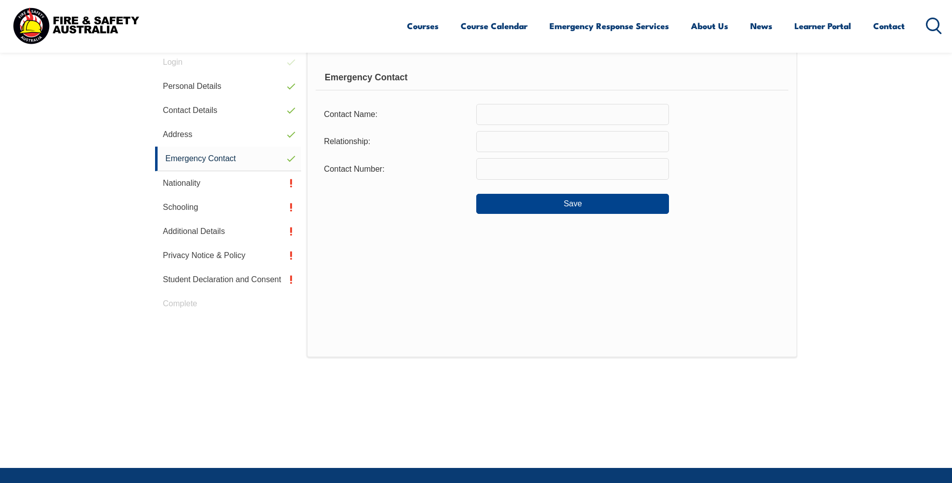
click at [529, 123] on input "text" at bounding box center [572, 114] width 193 height 21
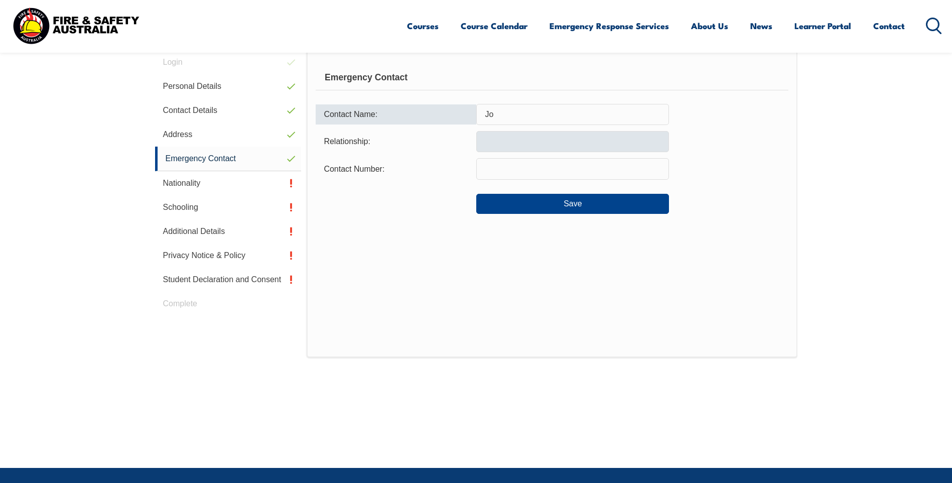
type input "J"
type input "Tiff"
click at [505, 142] on input "text" at bounding box center [572, 141] width 193 height 21
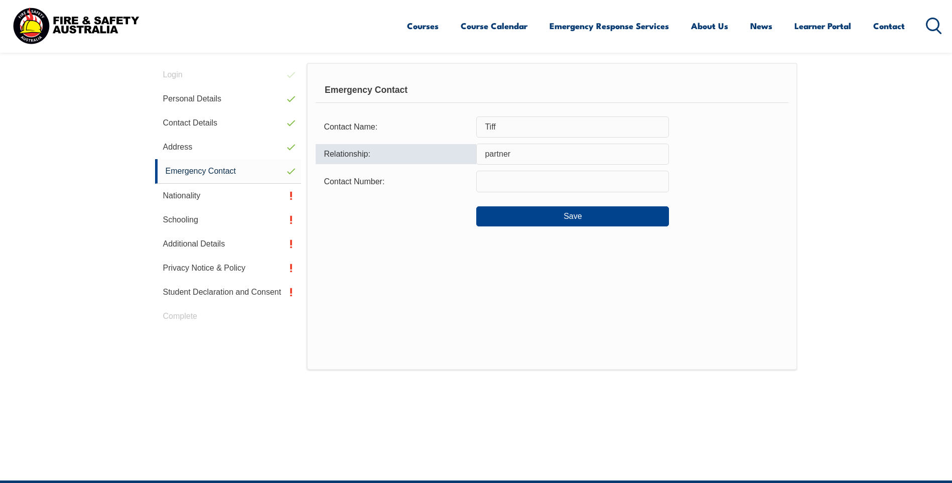
scroll to position [233, 0]
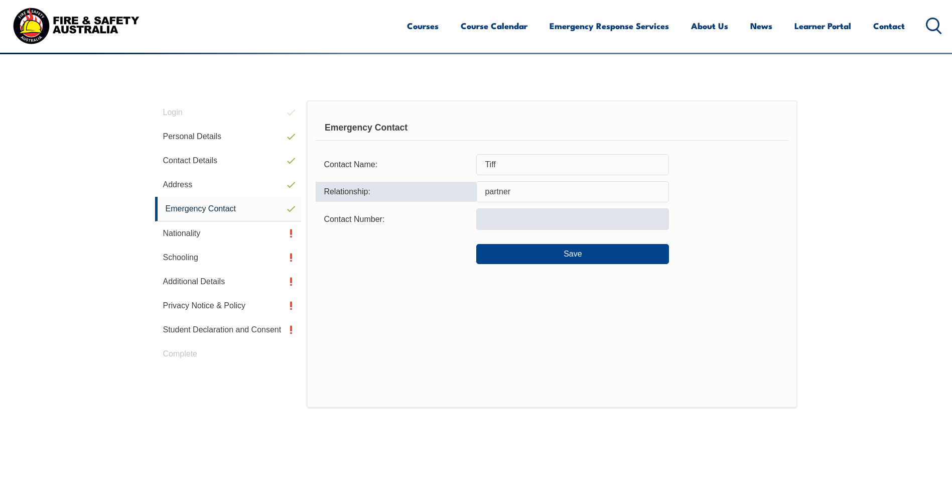
type input "partner"
click at [533, 217] on input "text" at bounding box center [572, 218] width 193 height 21
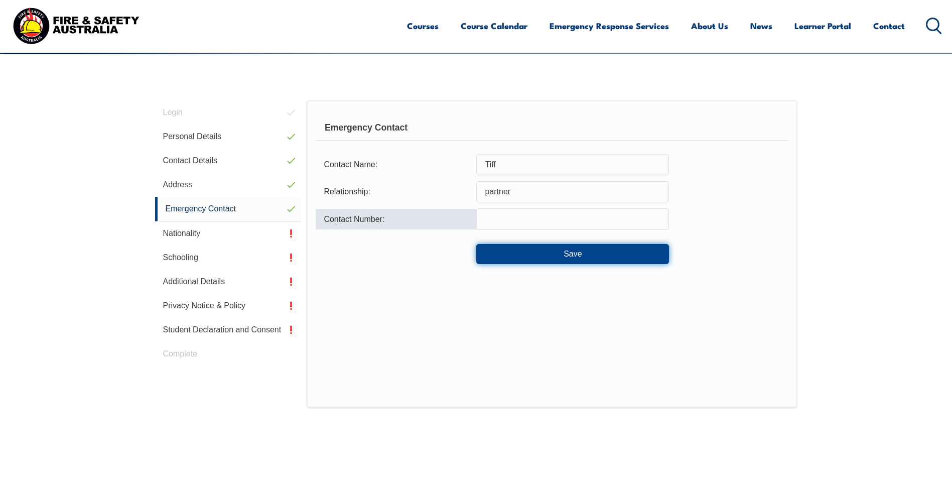
click at [527, 259] on button "Save" at bounding box center [572, 254] width 193 height 20
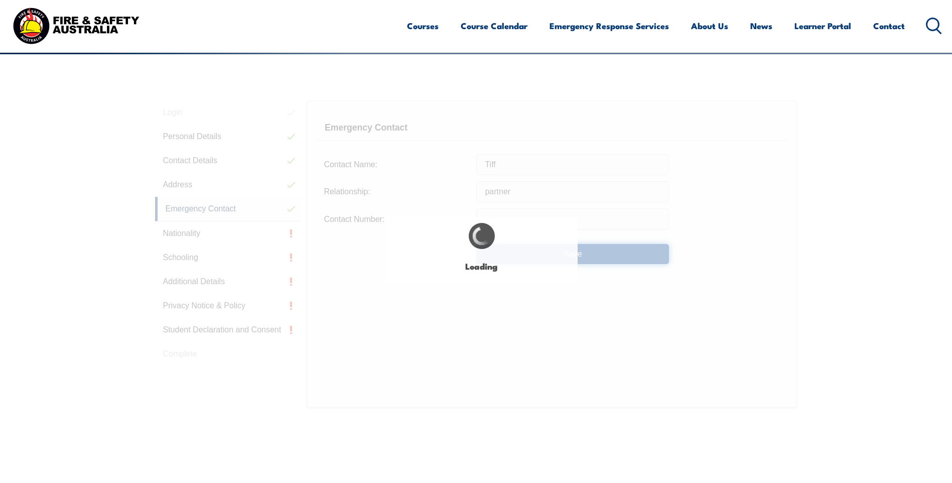
type input "Tiff"
type input "partner"
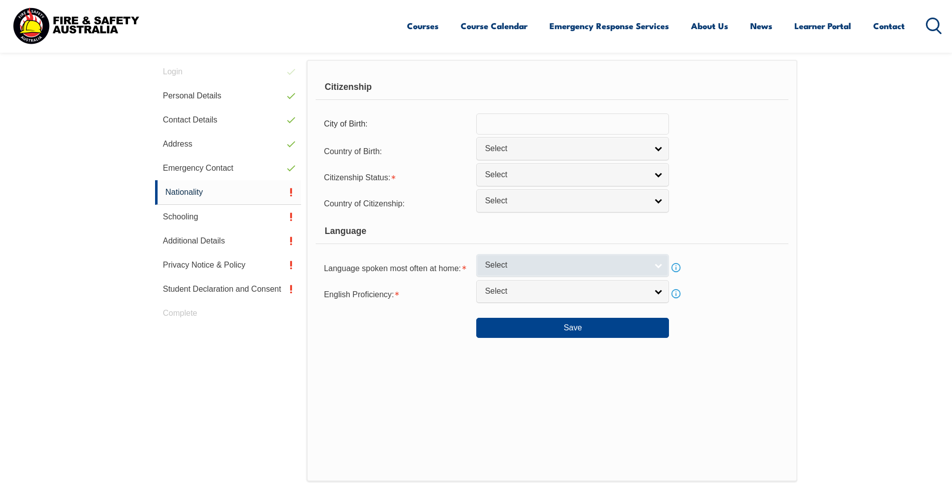
scroll to position [284, 0]
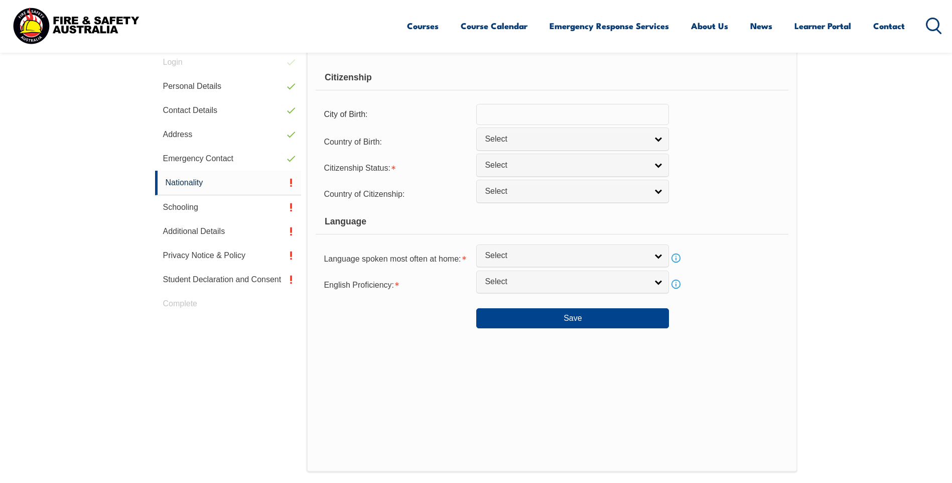
click at [584, 114] on input "text" at bounding box center [572, 114] width 193 height 21
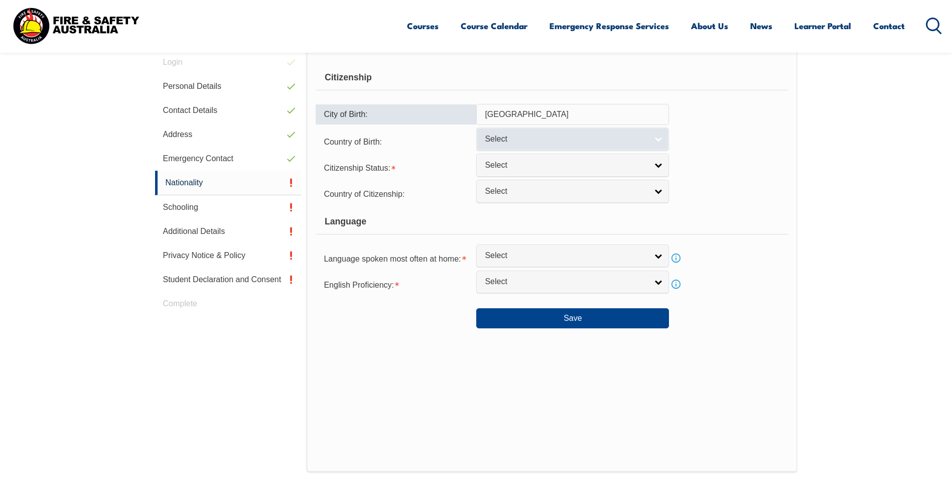
type input "[GEOGRAPHIC_DATA]"
click at [572, 146] on link "Select" at bounding box center [572, 139] width 193 height 23
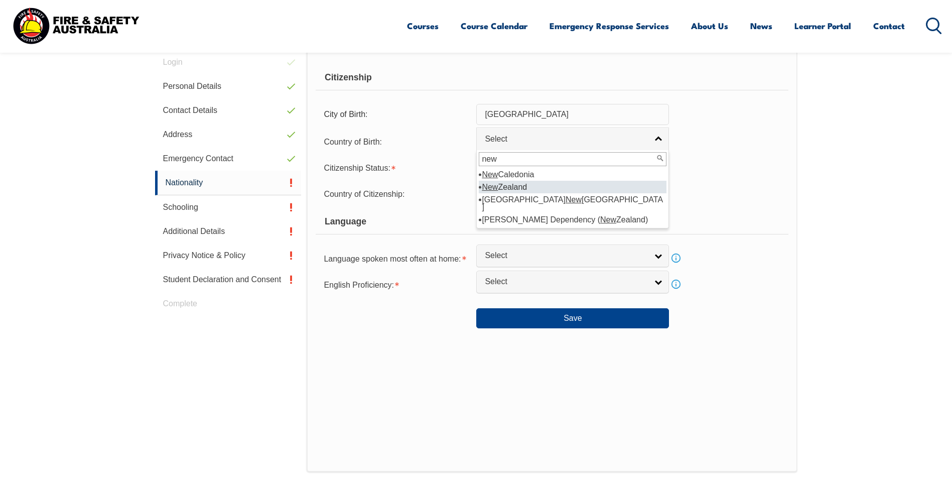
type input "new"
click at [537, 182] on li "[GEOGRAPHIC_DATA]" at bounding box center [573, 187] width 188 height 13
select select "1201"
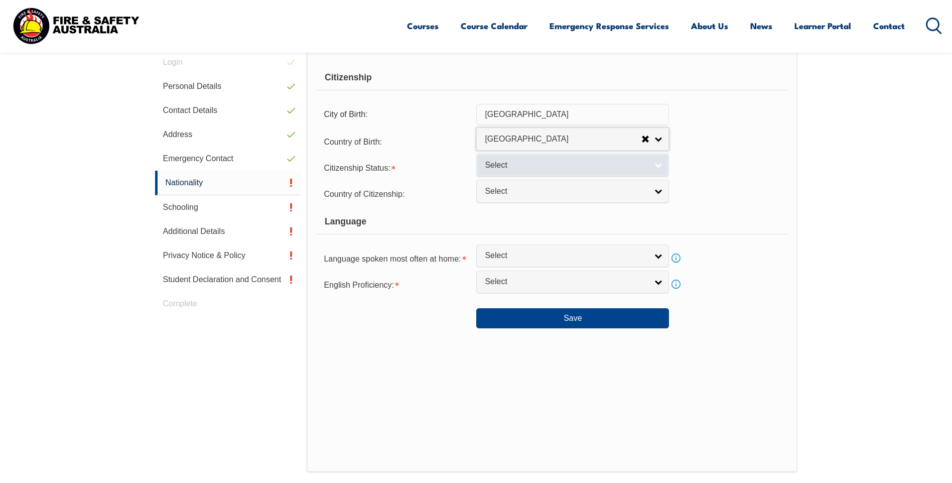
click at [537, 172] on link "Select" at bounding box center [572, 165] width 193 height 23
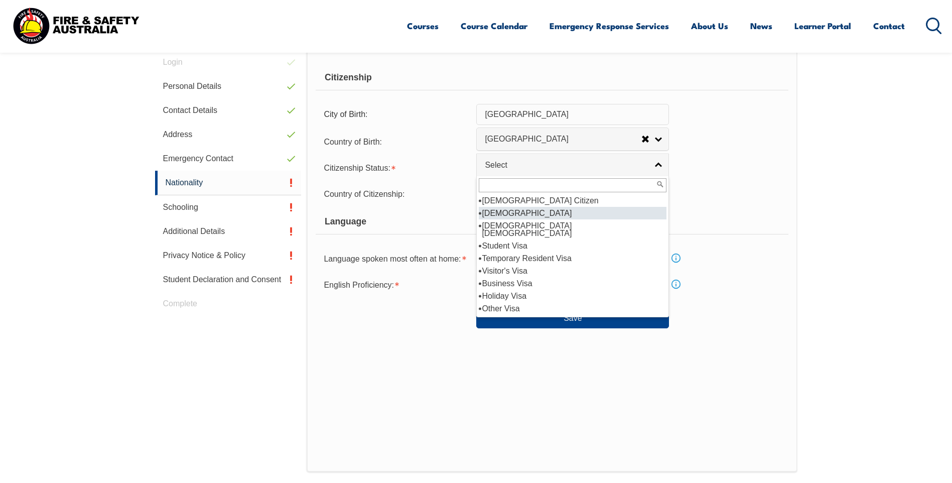
click at [529, 215] on li "[DEMOGRAPHIC_DATA]" at bounding box center [573, 213] width 188 height 13
select select "2"
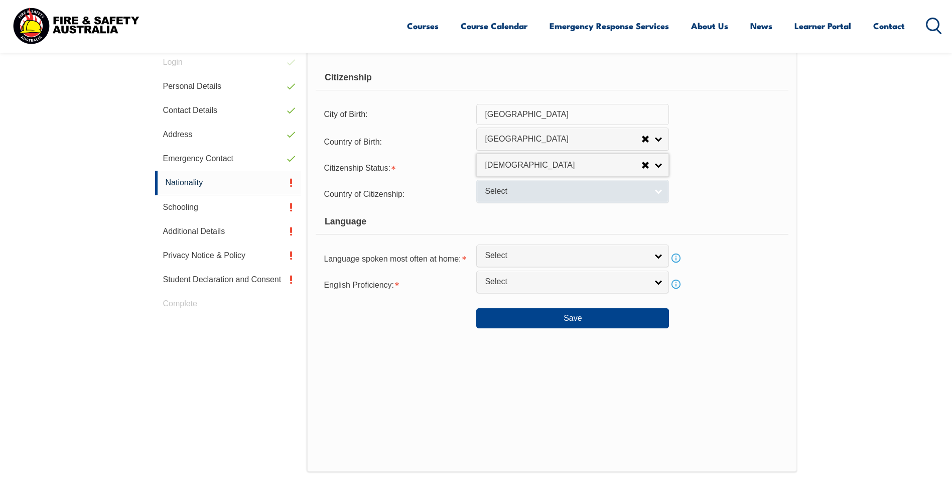
click at [535, 197] on link "Select" at bounding box center [572, 191] width 193 height 23
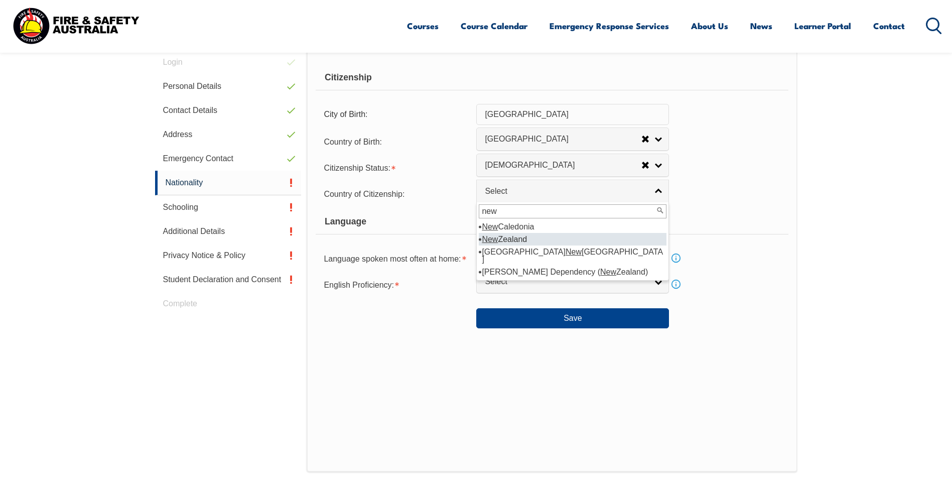
type input "new"
click at [531, 241] on li "[GEOGRAPHIC_DATA]" at bounding box center [573, 239] width 188 height 13
select select "1201"
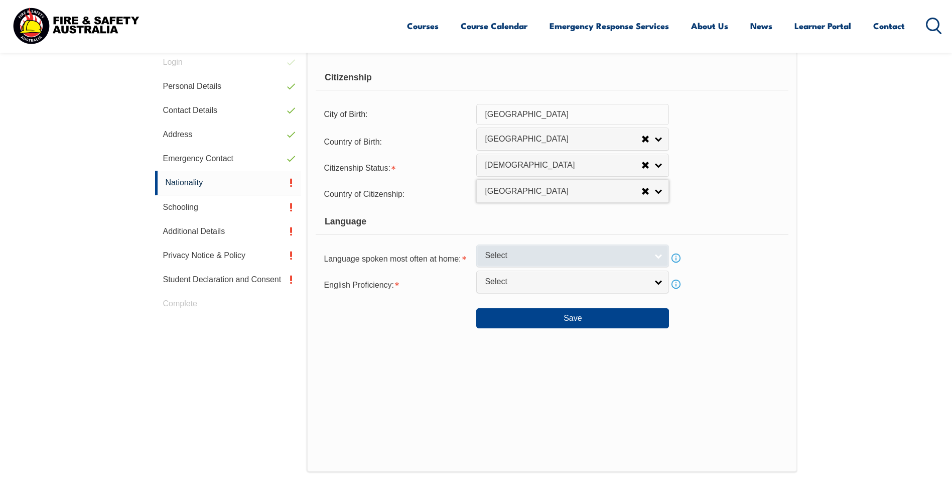
click at [602, 255] on span "Select" at bounding box center [566, 255] width 163 height 11
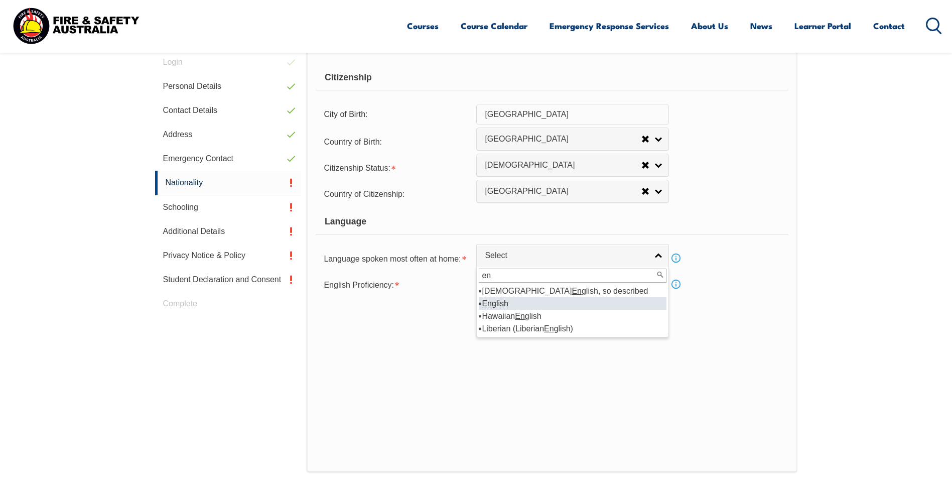
type input "en"
click at [496, 303] on li "En glish" at bounding box center [573, 303] width 188 height 13
select select "1201"
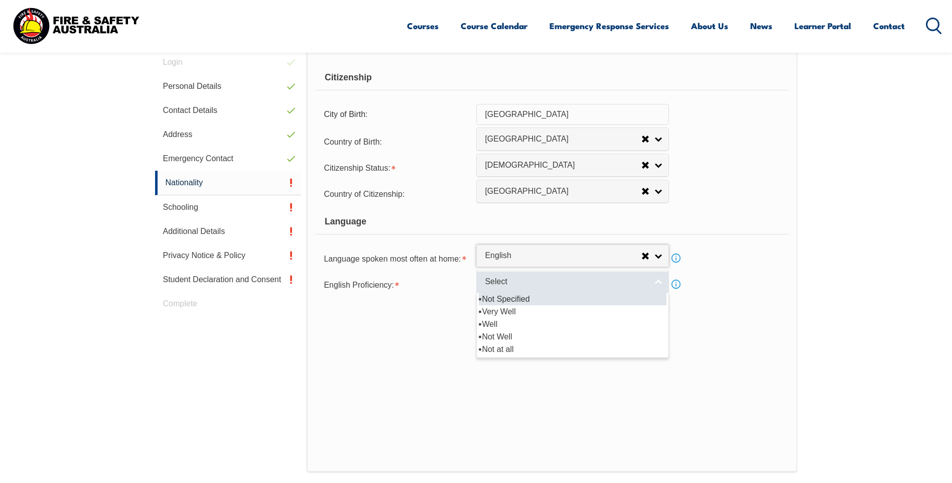
click at [516, 283] on span "Select" at bounding box center [566, 282] width 163 height 11
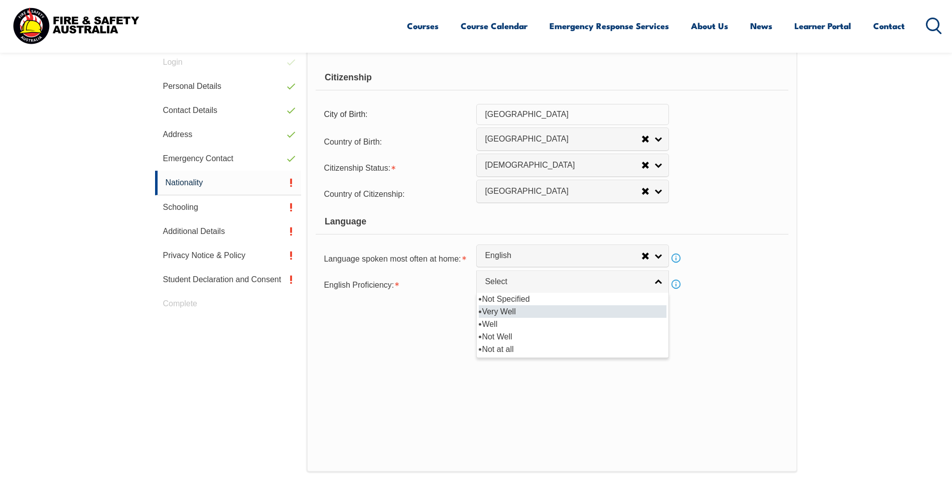
click at [506, 307] on li "Very Well" at bounding box center [573, 311] width 188 height 13
select select "1"
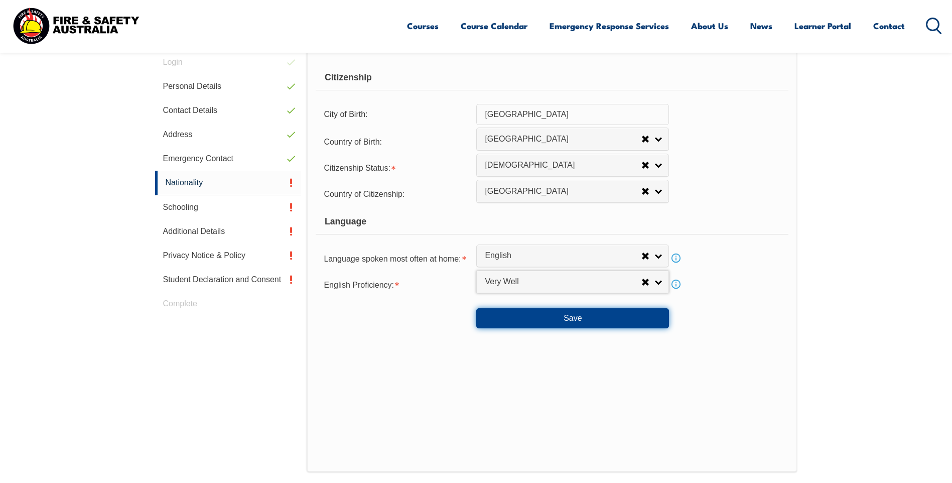
click at [611, 314] on button "Save" at bounding box center [572, 318] width 193 height 20
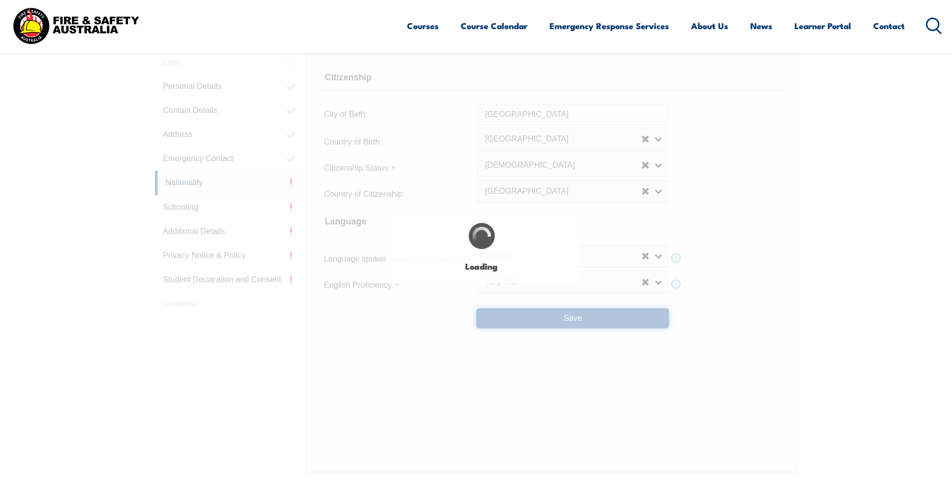
type input "[GEOGRAPHIC_DATA]"
select select "false"
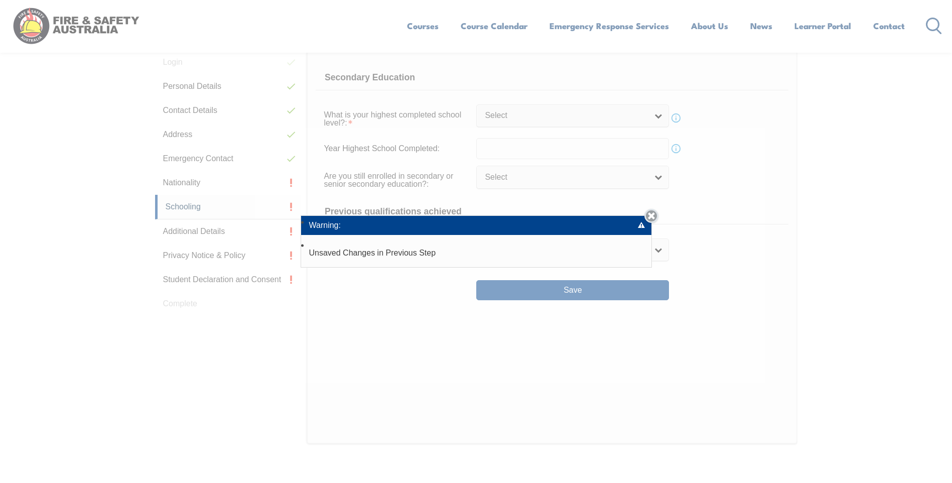
click at [653, 211] on link "Close" at bounding box center [652, 216] width 14 height 14
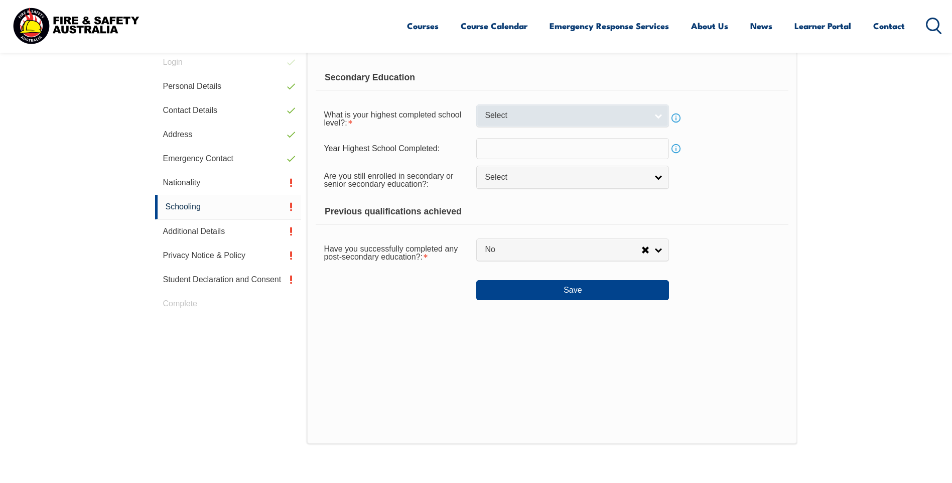
click at [571, 117] on span "Select" at bounding box center [566, 115] width 163 height 11
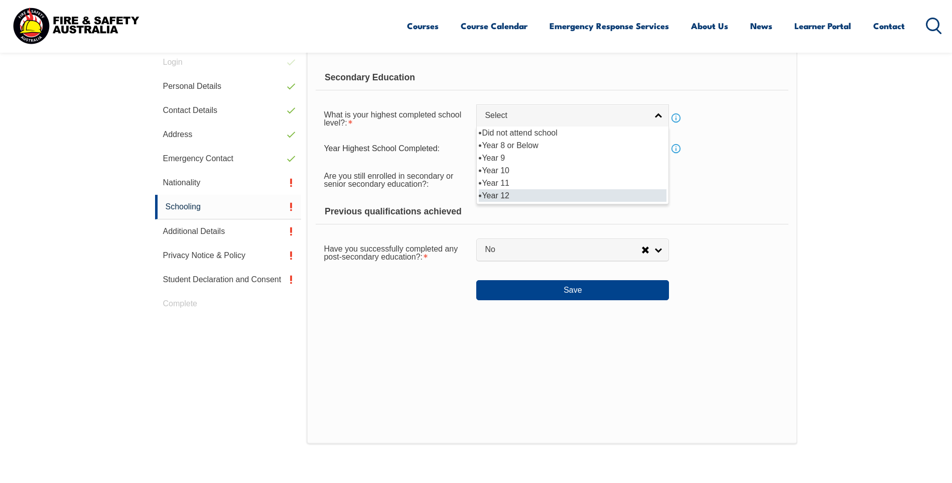
click at [542, 191] on li "Year 12" at bounding box center [573, 195] width 188 height 13
select select "12"
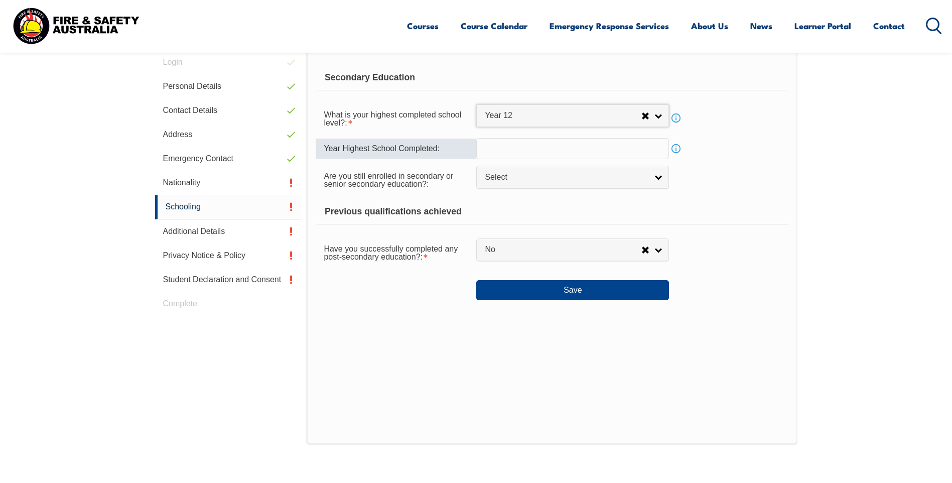
click at [535, 148] on input "text" at bounding box center [572, 148] width 193 height 21
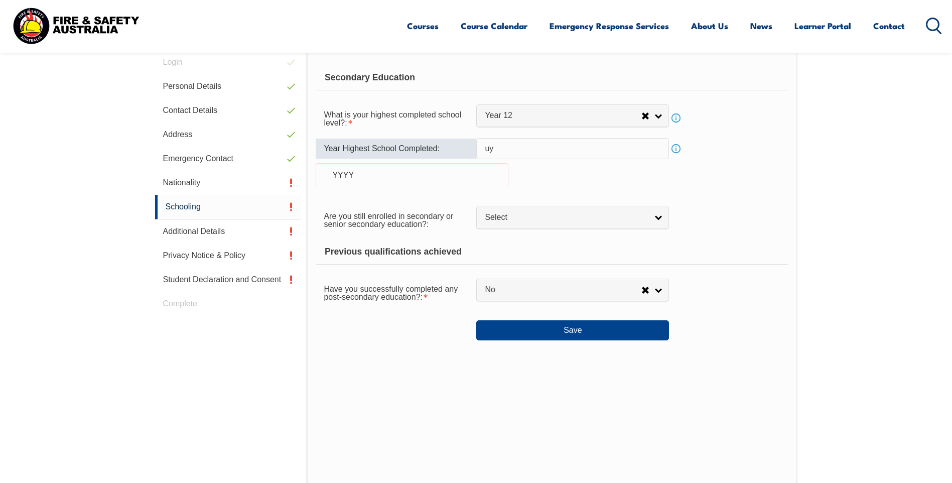
type input "u"
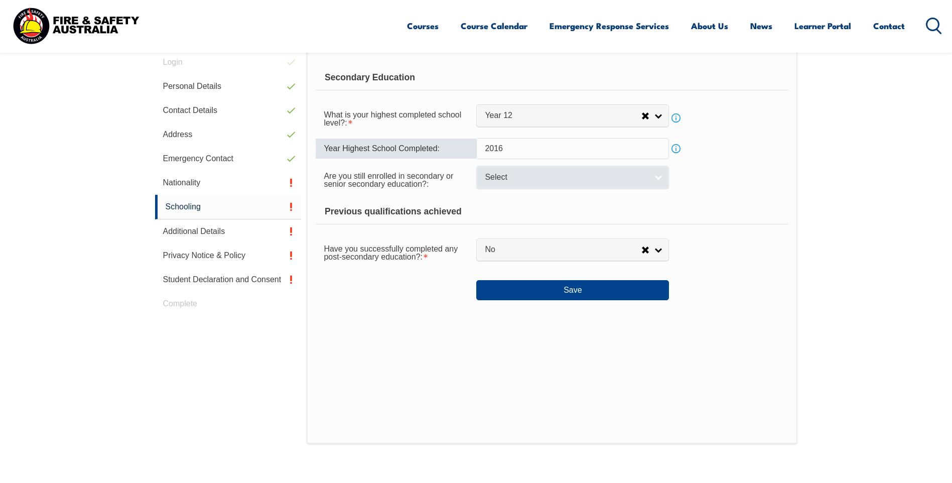
type input "2016"
click at [610, 175] on span "Select" at bounding box center [566, 177] width 163 height 11
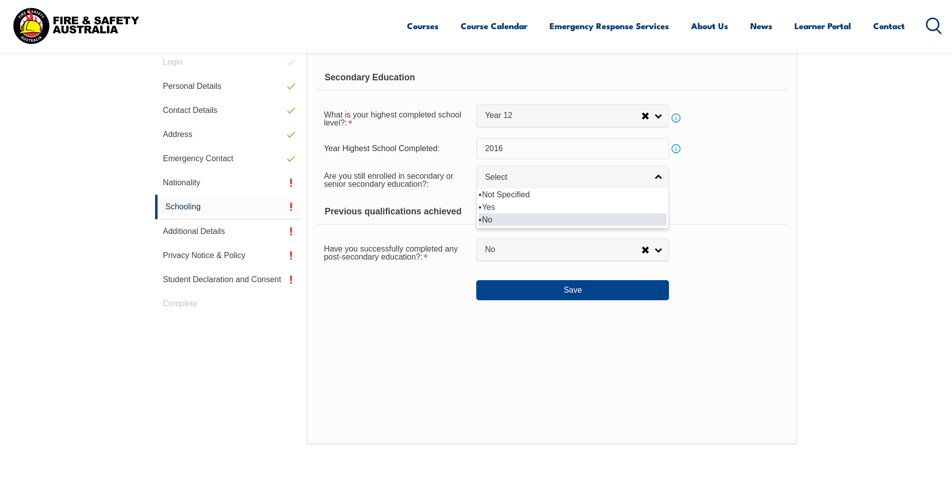
click at [505, 216] on li "No" at bounding box center [573, 219] width 188 height 13
select select "false"
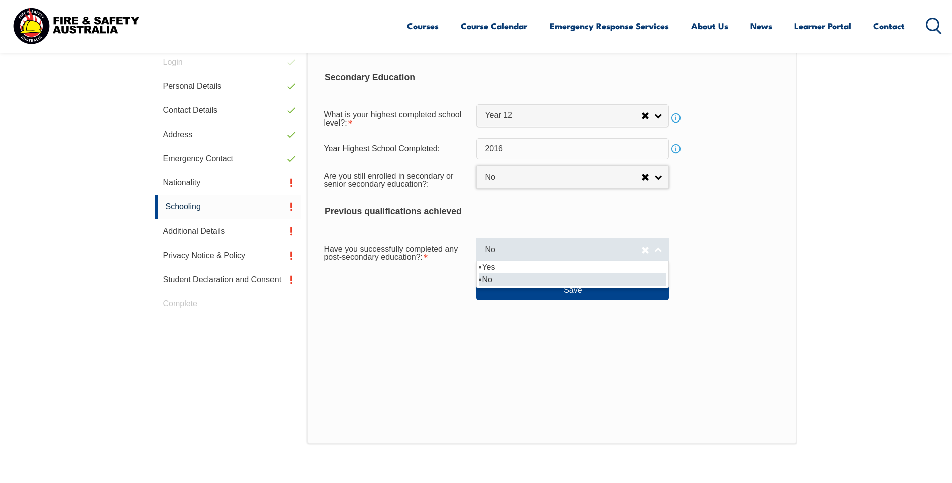
click at [527, 255] on span "No" at bounding box center [563, 249] width 157 height 11
click at [508, 278] on li "No" at bounding box center [573, 279] width 188 height 13
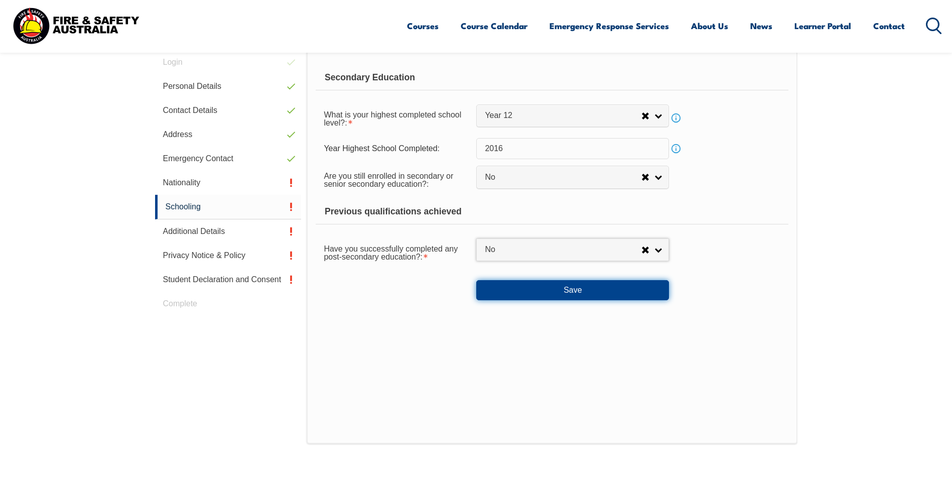
click at [559, 299] on button "Save" at bounding box center [572, 290] width 193 height 20
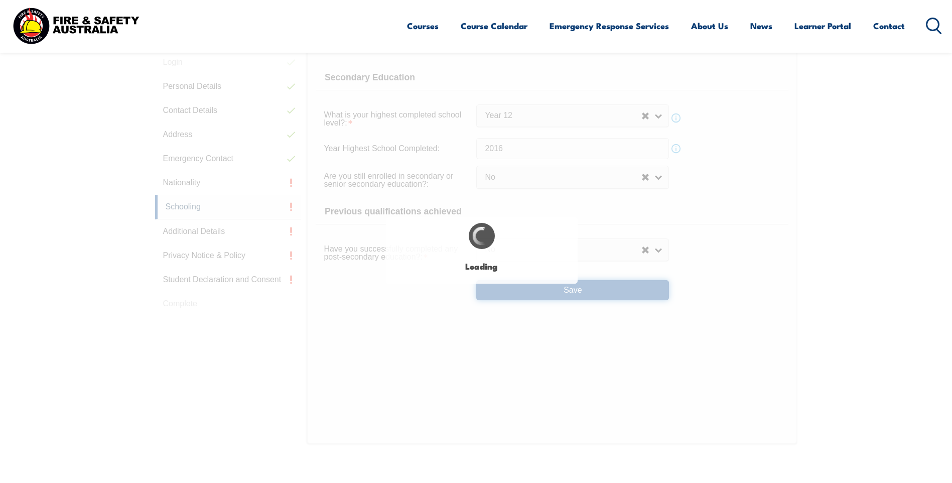
select select
select select "false"
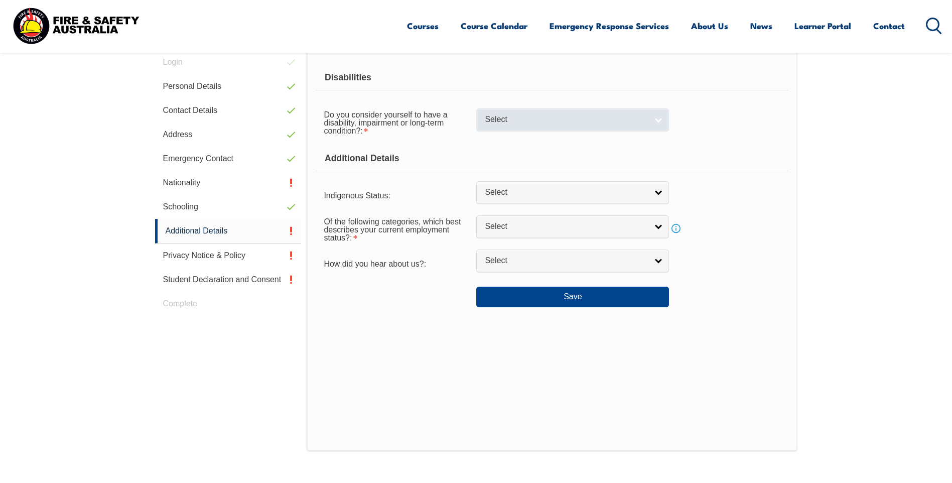
click at [633, 122] on span "Select" at bounding box center [566, 119] width 163 height 11
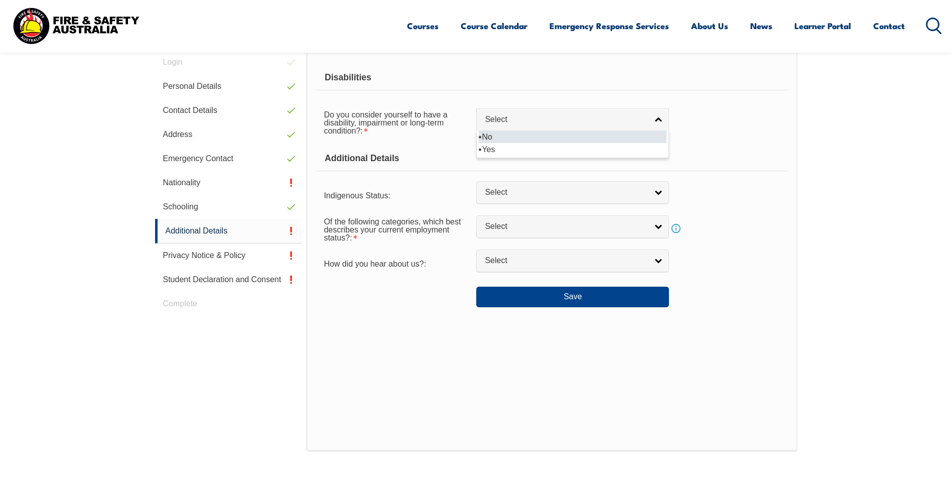
click at [525, 139] on li "No" at bounding box center [573, 137] width 188 height 13
select select "false"
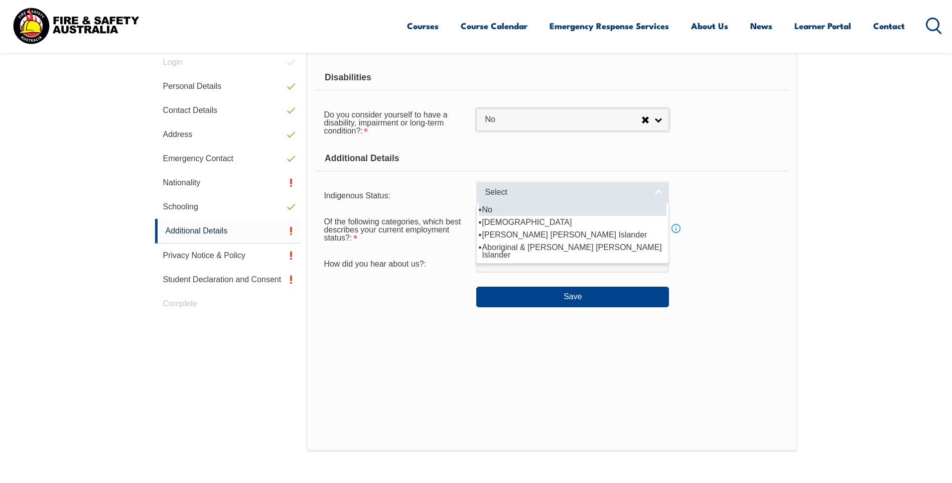
click at [522, 200] on link "Select" at bounding box center [572, 192] width 193 height 23
click at [506, 211] on li "No" at bounding box center [573, 209] width 188 height 13
select select "4"
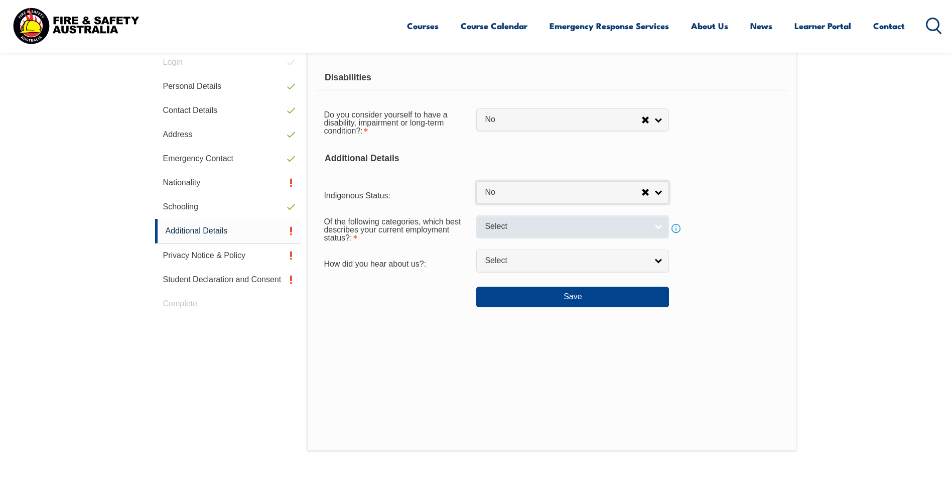
click at [579, 223] on span "Select" at bounding box center [566, 226] width 163 height 11
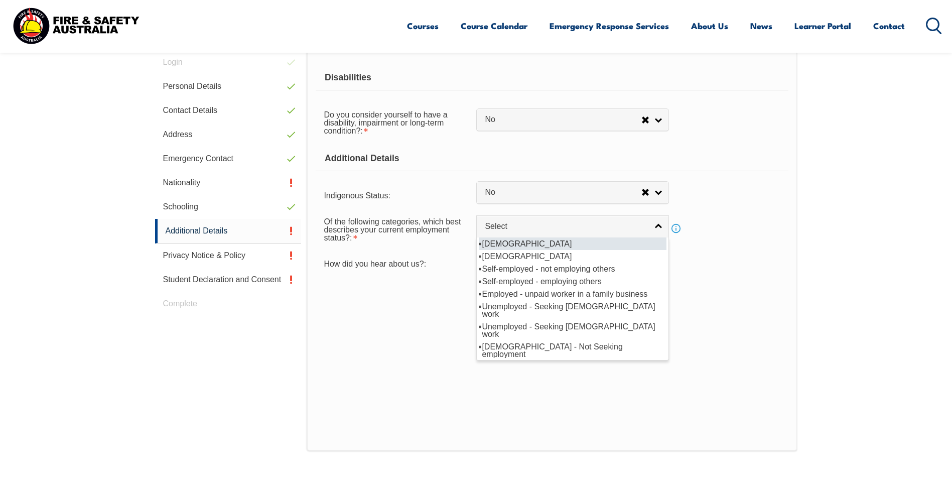
click at [557, 245] on li "[DEMOGRAPHIC_DATA]" at bounding box center [573, 243] width 188 height 13
select select "1"
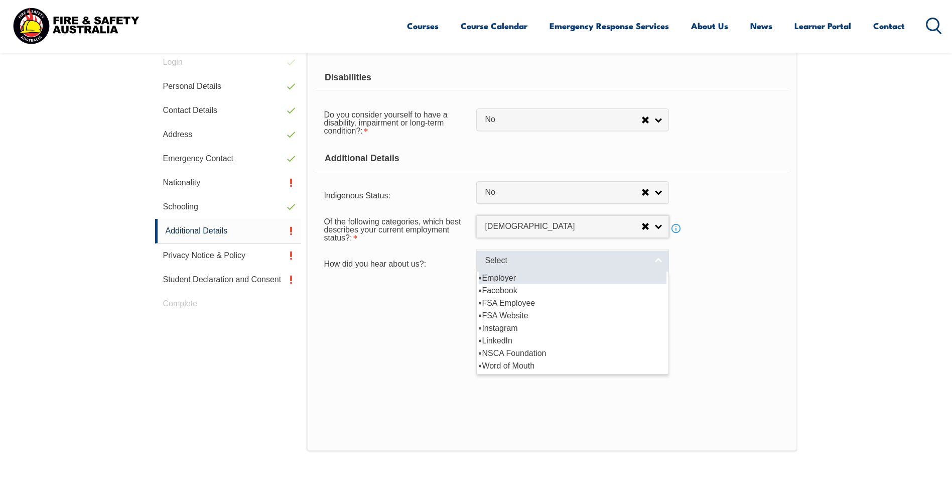
click at [541, 261] on span "Select" at bounding box center [566, 261] width 163 height 11
click at [536, 274] on li "Employer" at bounding box center [573, 278] width 188 height 13
select select "8019"
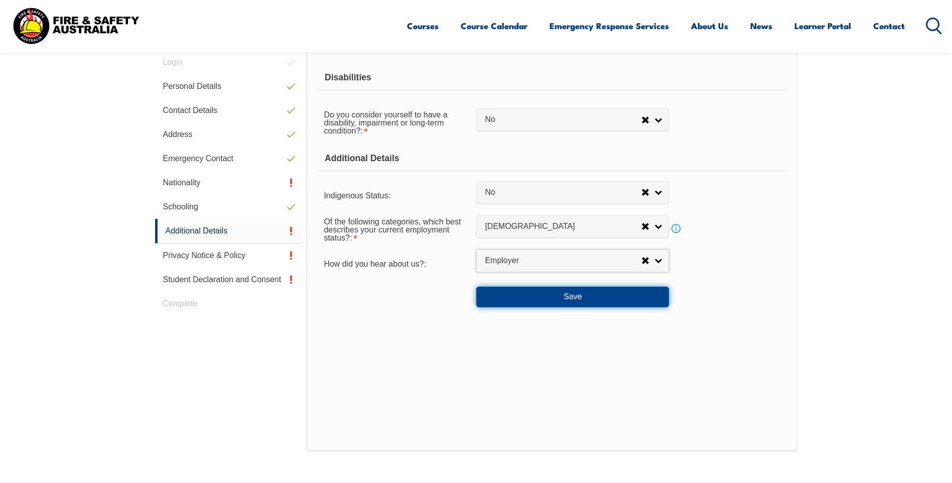
click at [533, 303] on button "Save" at bounding box center [572, 297] width 193 height 20
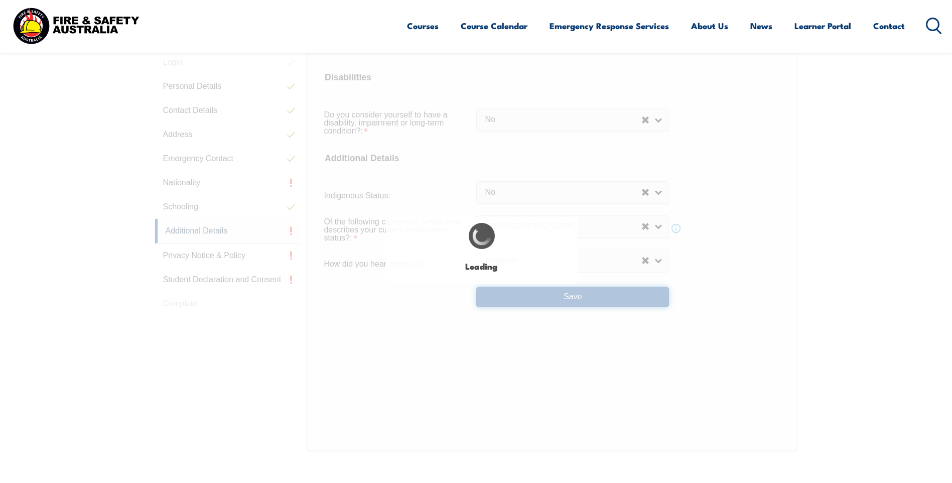
select select "false"
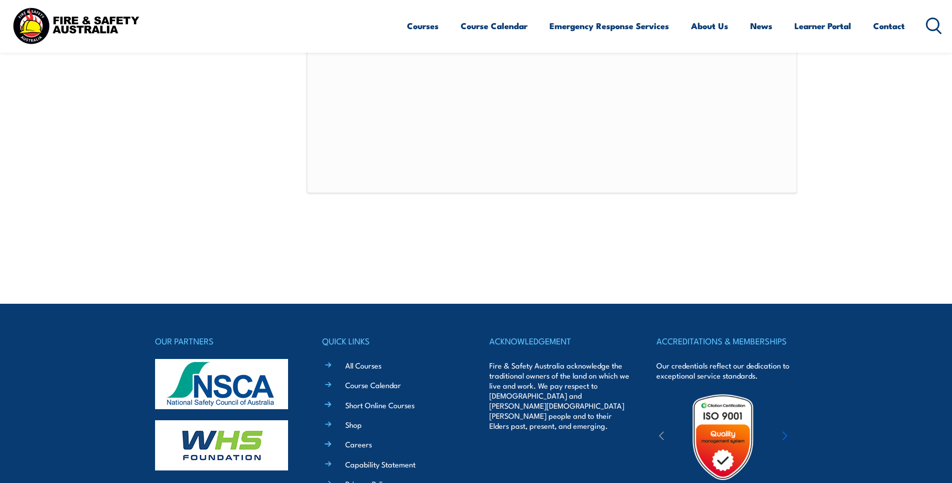
scroll to position [634, 0]
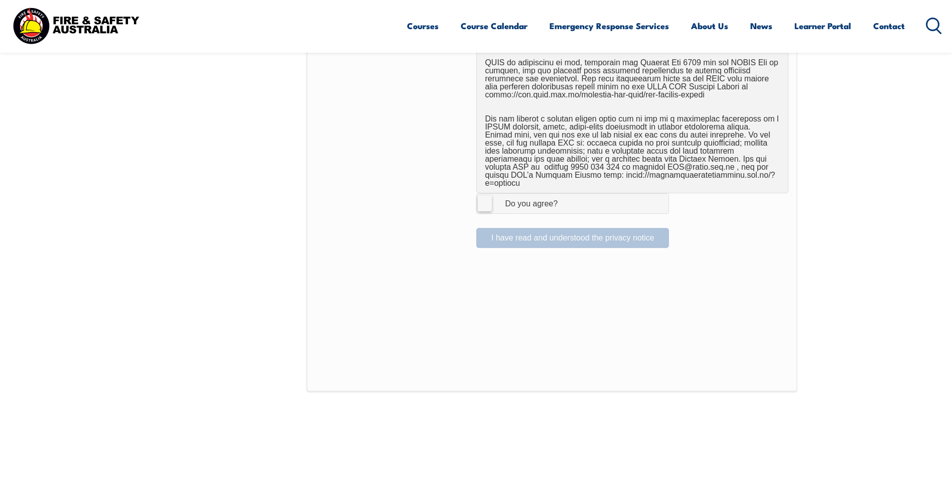
click at [491, 198] on label "I Agree Do you agree?" at bounding box center [572, 203] width 193 height 20
click at [566, 198] on input "I Agree Do you agree?" at bounding box center [574, 203] width 17 height 19
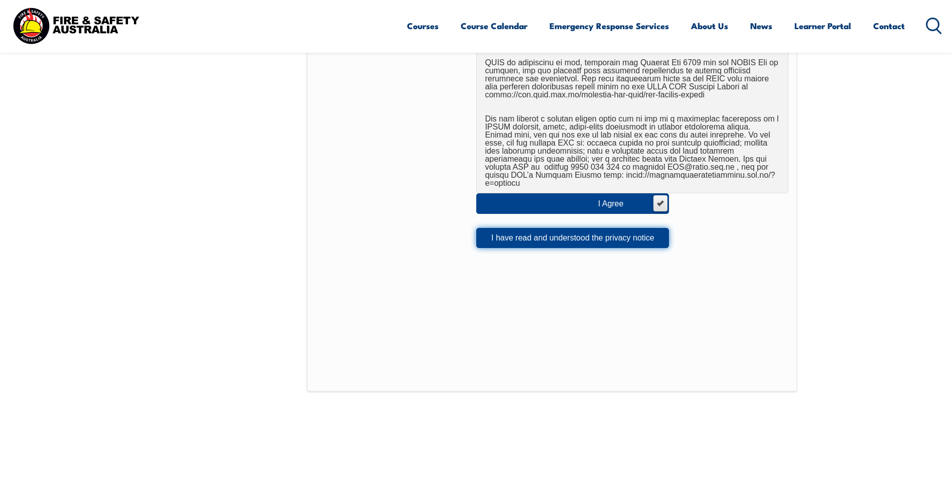
click at [531, 237] on button "I have read and understood the privacy notice" at bounding box center [572, 238] width 193 height 20
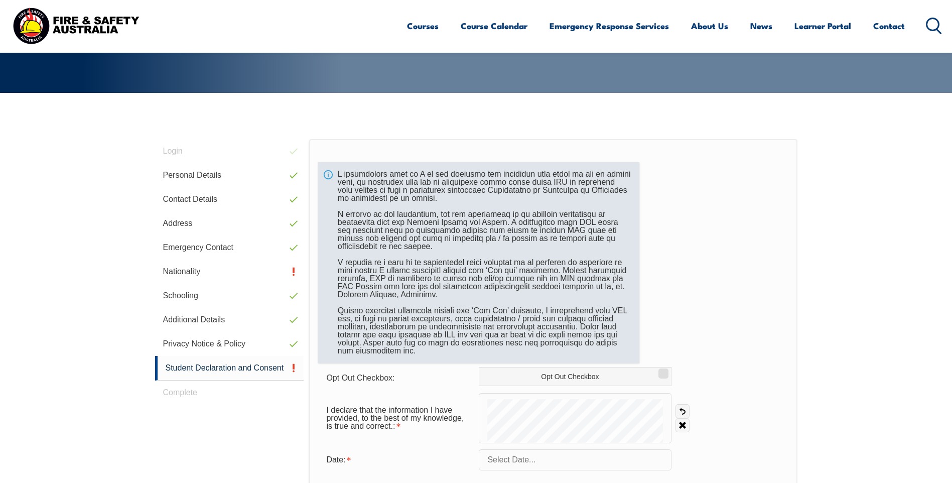
scroll to position [334, 0]
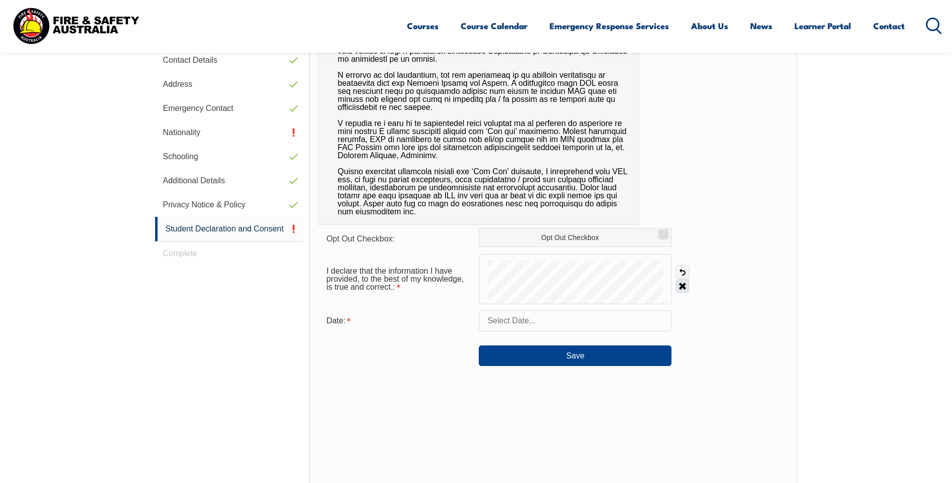
click at [680, 289] on link "Clear" at bounding box center [683, 286] width 14 height 14
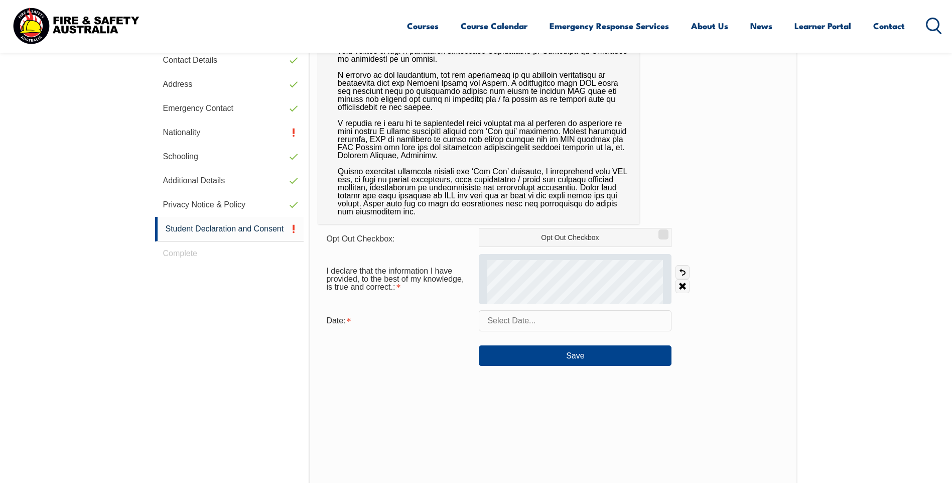
click at [501, 278] on div at bounding box center [575, 279] width 193 height 50
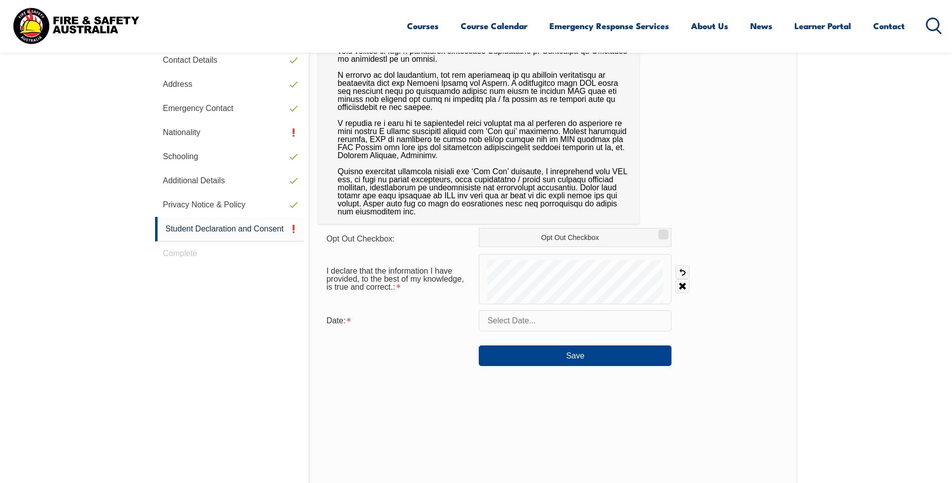
click at [561, 323] on input "text" at bounding box center [575, 320] width 193 height 21
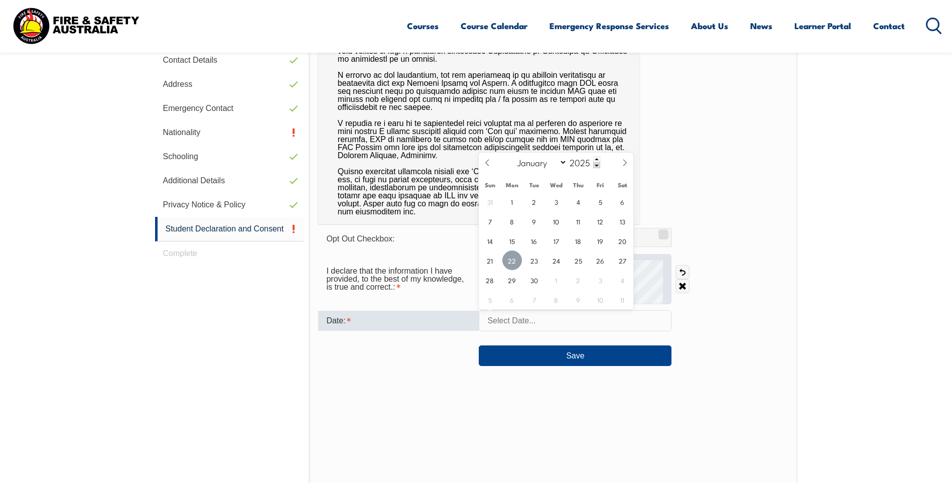
click at [506, 256] on span "22" at bounding box center [512, 260] width 20 height 20
type input "[DATE]"
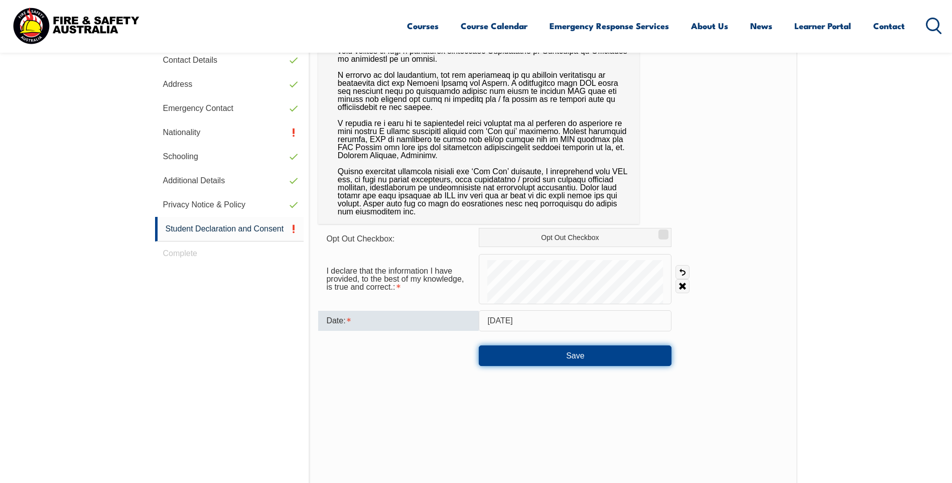
click at [587, 361] on button "Save" at bounding box center [575, 355] width 193 height 20
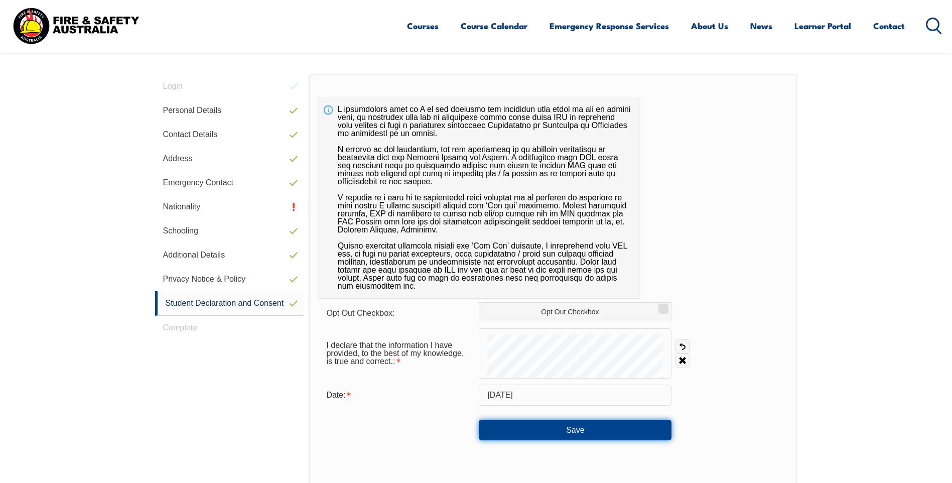
scroll to position [233, 0]
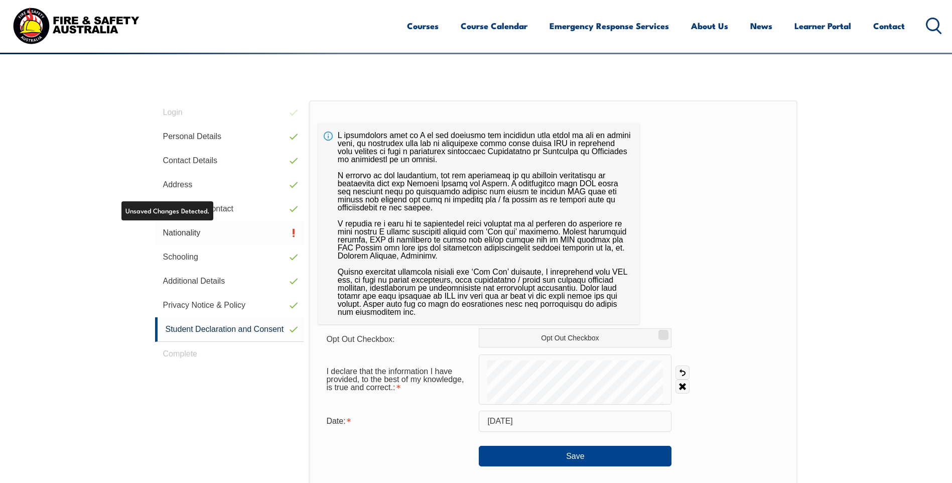
click at [191, 233] on link "Nationality" at bounding box center [229, 233] width 149 height 24
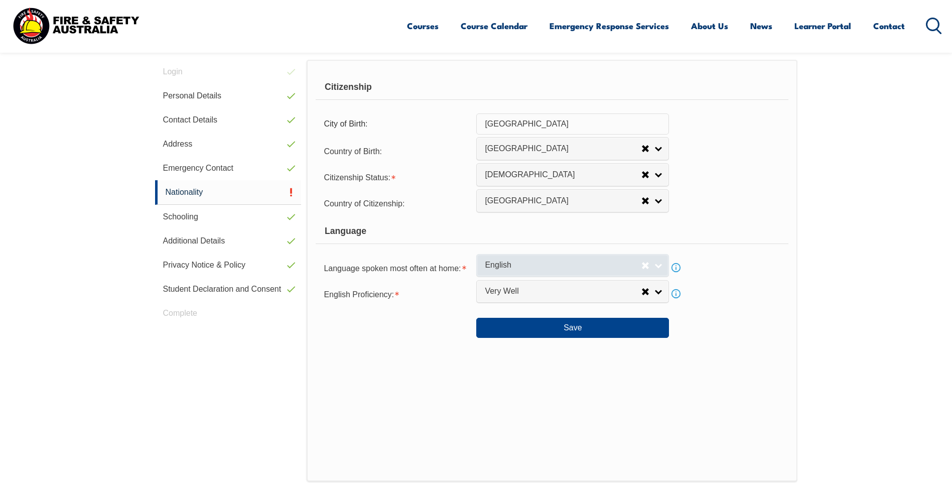
scroll to position [284, 0]
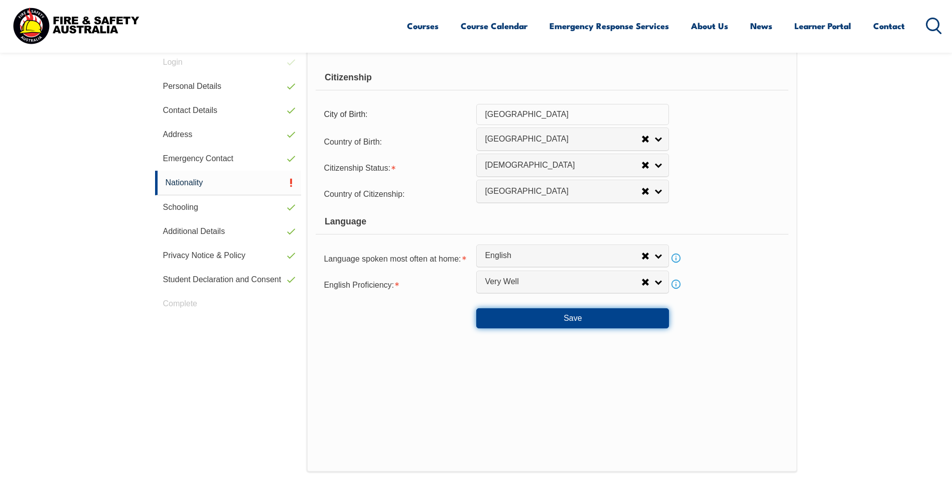
click at [584, 322] on button "Save" at bounding box center [572, 318] width 193 height 20
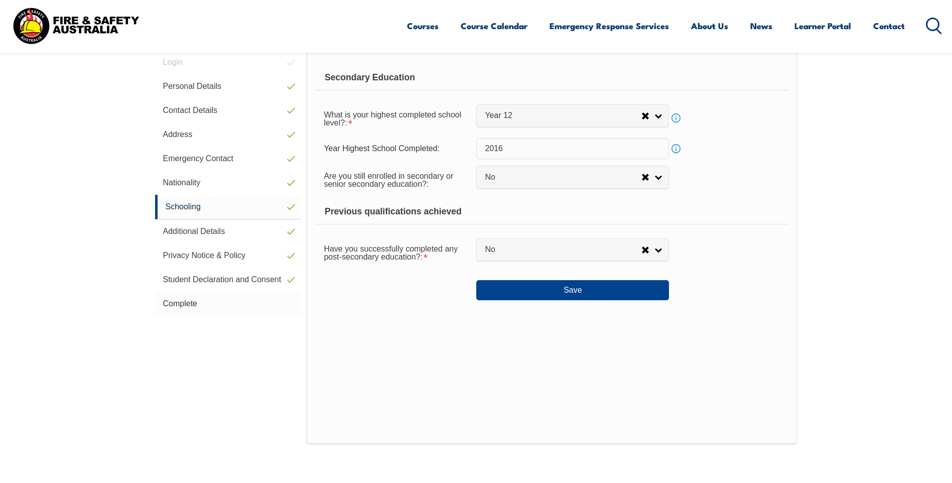
click at [207, 306] on link "Complete" at bounding box center [228, 304] width 147 height 24
